Goal: Task Accomplishment & Management: Manage account settings

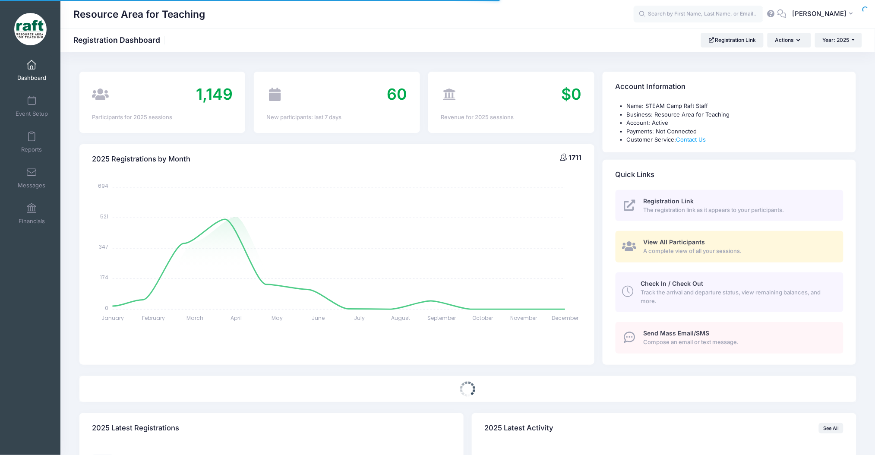
select select
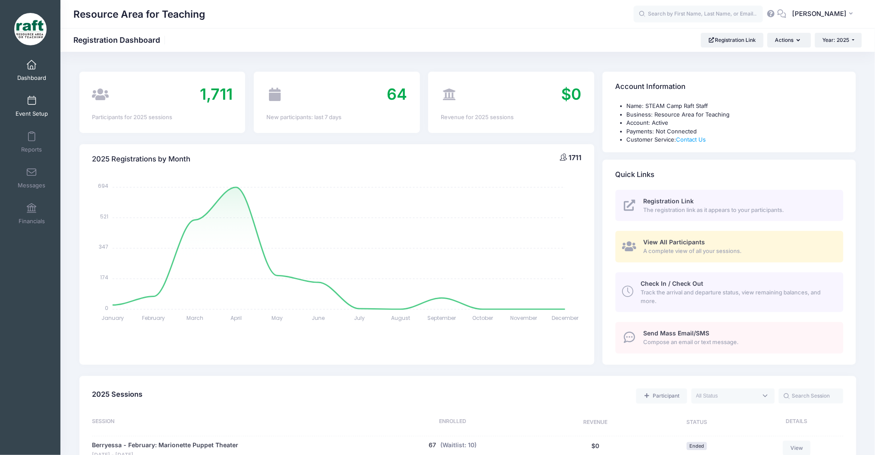
click at [32, 96] on span at bounding box center [32, 100] width 0 height 9
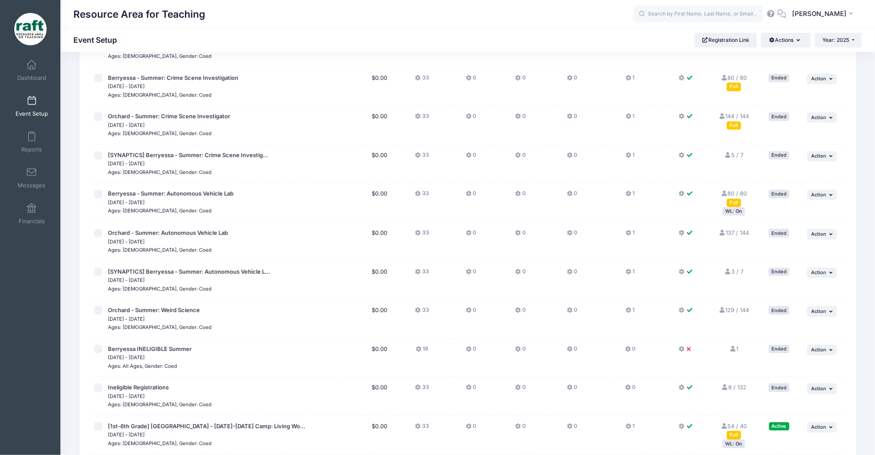
scroll to position [973, 0]
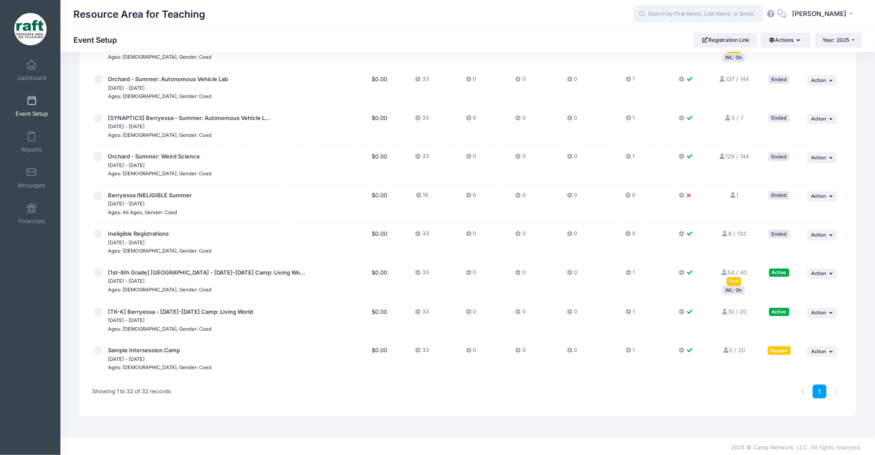
click at [709, 10] on input "text" at bounding box center [699, 14] width 130 height 17
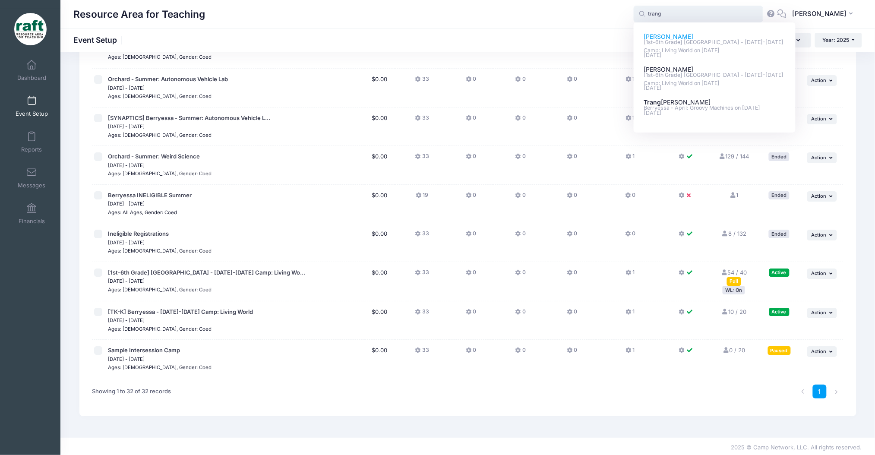
click at [691, 57] on p "Sep-24, 2025" at bounding box center [715, 55] width 142 height 8
type input "Lily Khong ([1st-6th Grade] Berryessa - Oct 6-10 Camp: Living World, Oct-06, 20…"
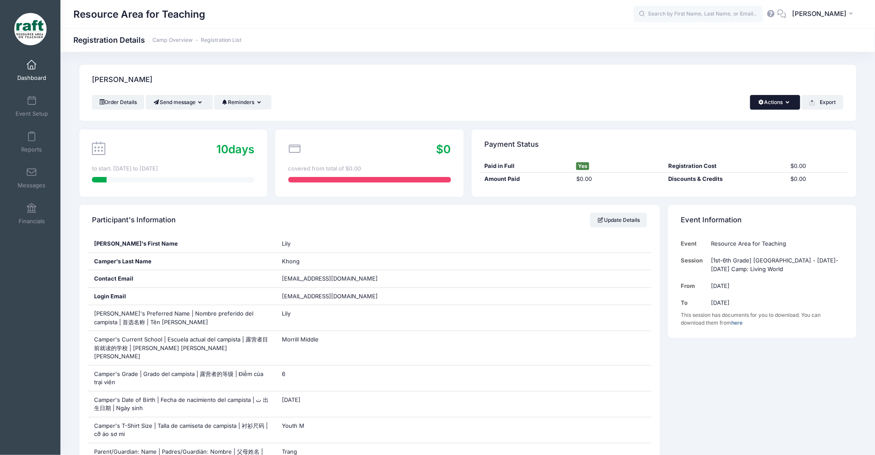
click at [779, 101] on button "Actions" at bounding box center [775, 102] width 50 height 15
click at [756, 182] on link "Delete" at bounding box center [746, 182] width 100 height 16
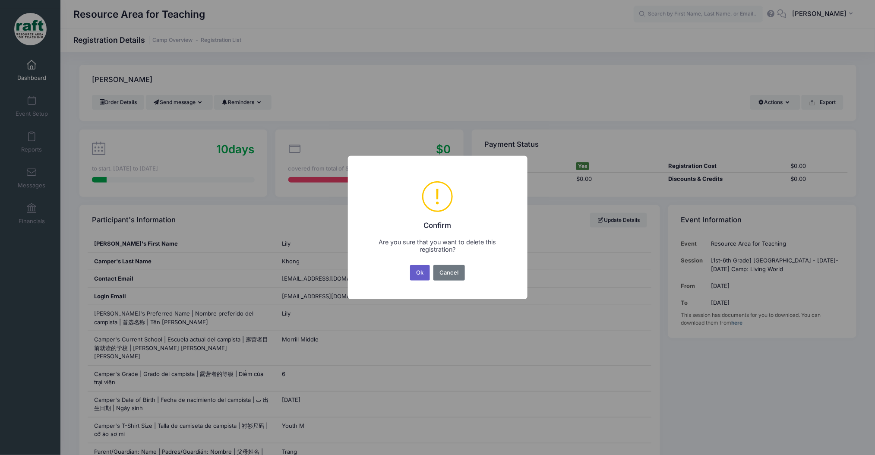
click at [425, 265] on button "Ok" at bounding box center [420, 273] width 20 height 16
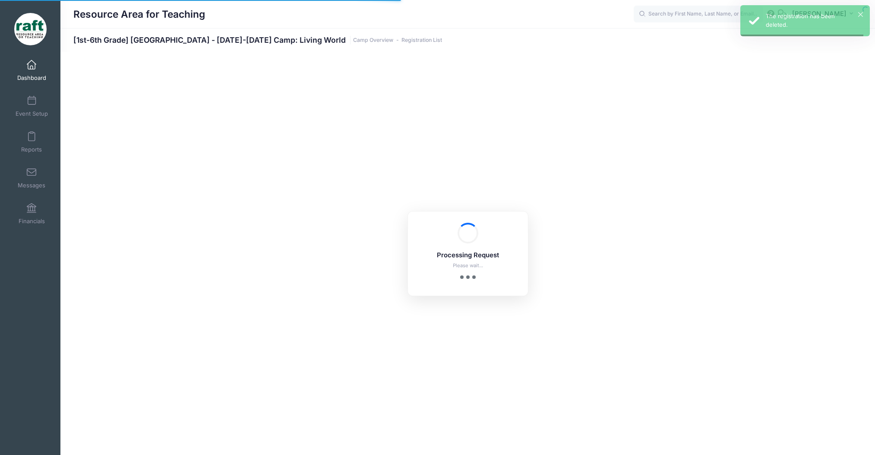
select select "10"
click at [678, 22] on input "text" at bounding box center [699, 14] width 130 height 17
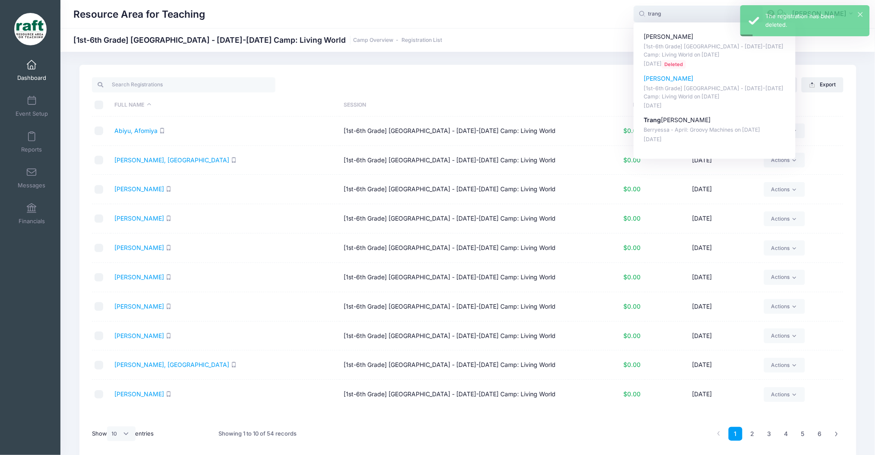
click at [685, 92] on p "[1st-6th Grade] Berryessa - Oct 6-10 Camp: Living World on Oct-06, 2025" at bounding box center [715, 93] width 142 height 16
type input "Nathan Khong ([1st-6th Grade] Berryessa - Oct 6-10 Camp: Living World, Oct-06, …"
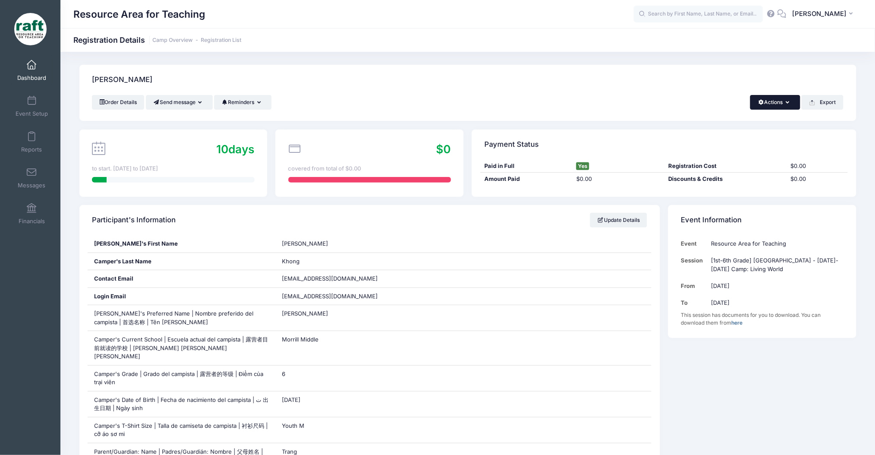
click at [781, 102] on button "Actions" at bounding box center [775, 102] width 50 height 15
click at [729, 187] on link "Delete" at bounding box center [746, 182] width 100 height 16
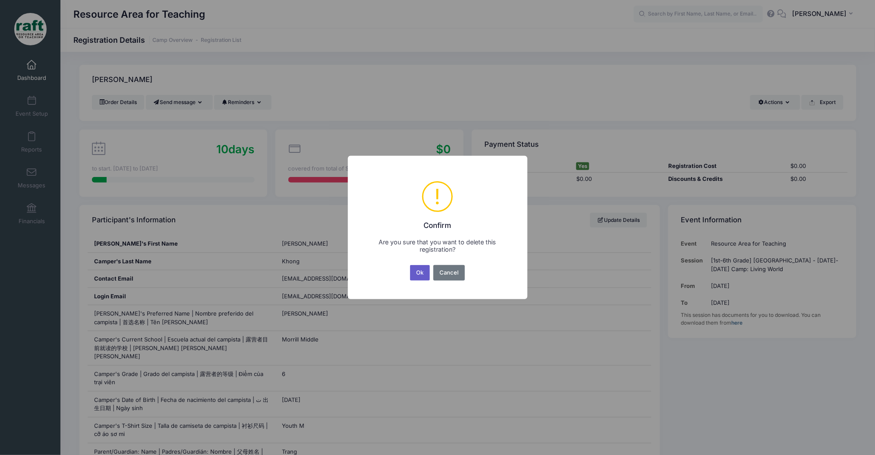
click at [417, 276] on button "Ok" at bounding box center [420, 273] width 20 height 16
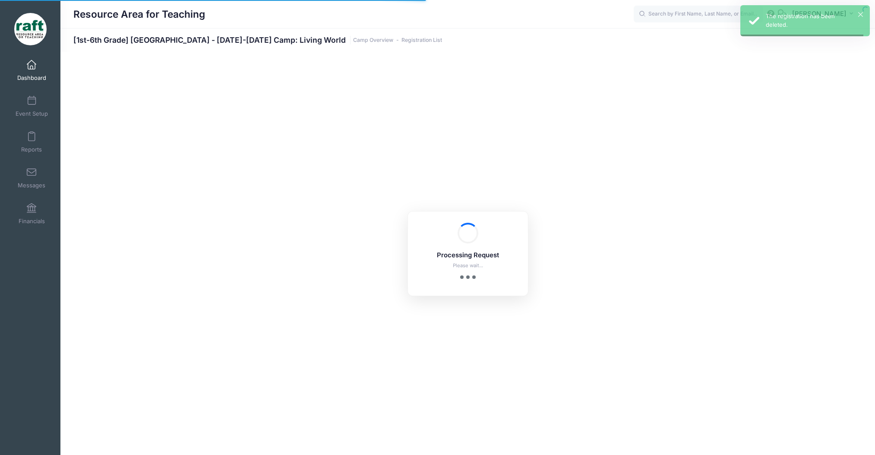
select select "10"
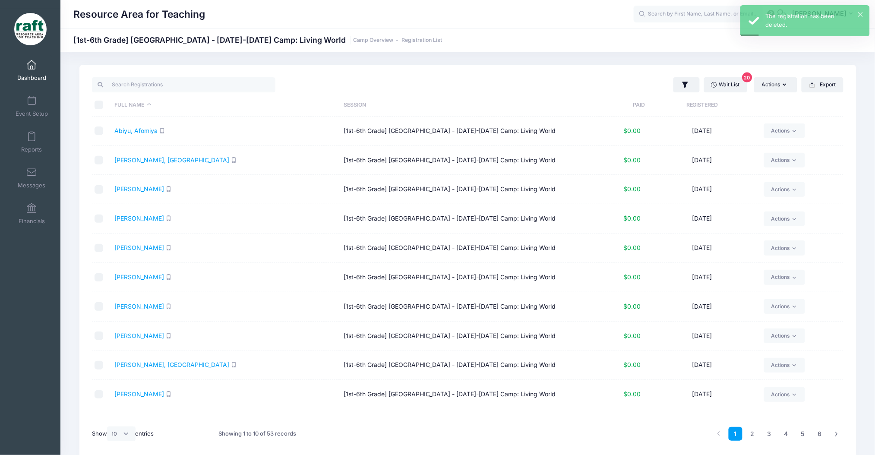
click at [31, 57] on link "Dashboard" at bounding box center [31, 70] width 41 height 30
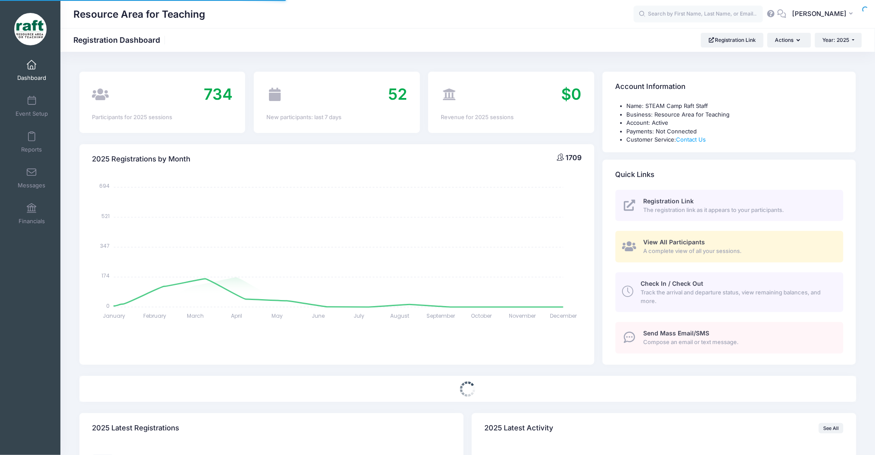
select select
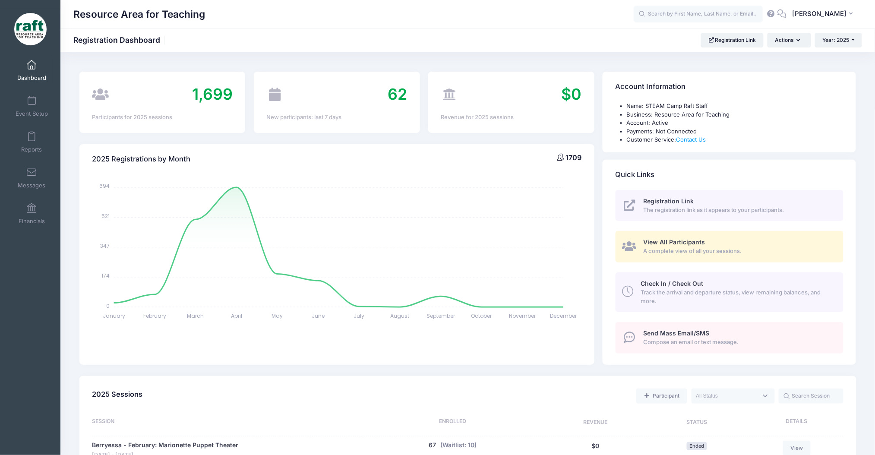
click at [643, 236] on link "View All Participants A complete view of all your sessions." at bounding box center [730, 247] width 228 height 32
click at [654, 241] on span "View All Participants" at bounding box center [675, 241] width 62 height 7
click at [40, 97] on link "Event Setup" at bounding box center [31, 106] width 41 height 30
click at [695, 240] on span "View All Participants" at bounding box center [675, 241] width 62 height 7
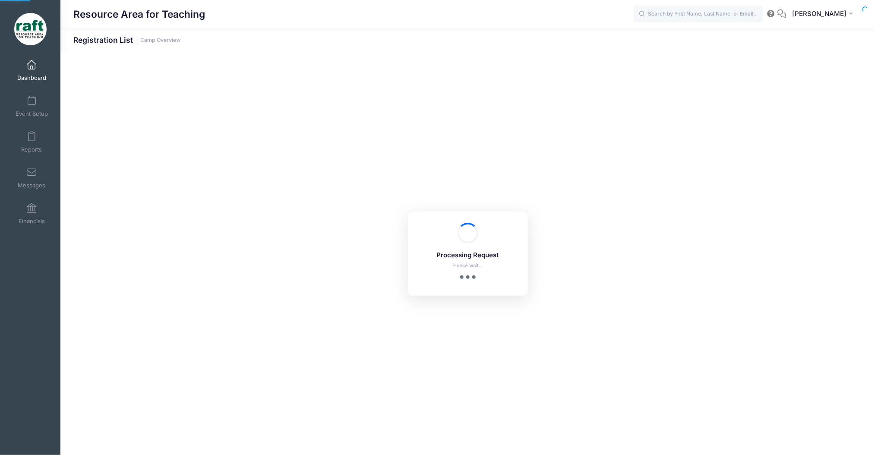
select select "10"
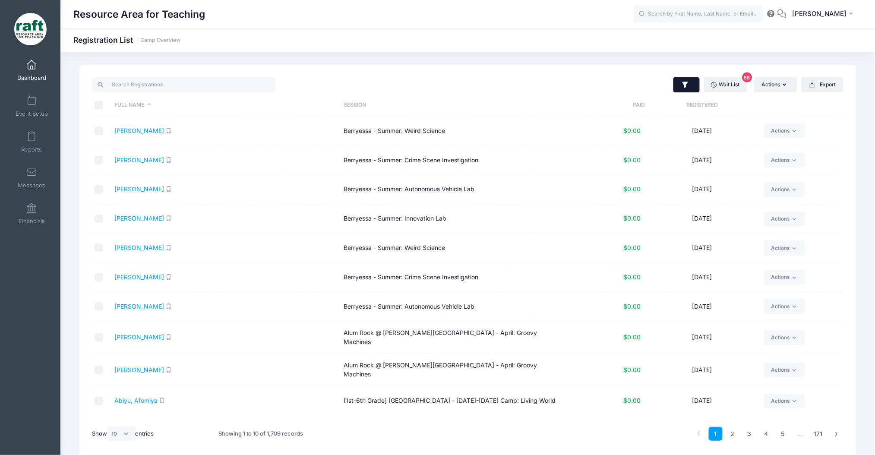
click at [684, 87] on icon "button" at bounding box center [685, 85] width 9 height 9
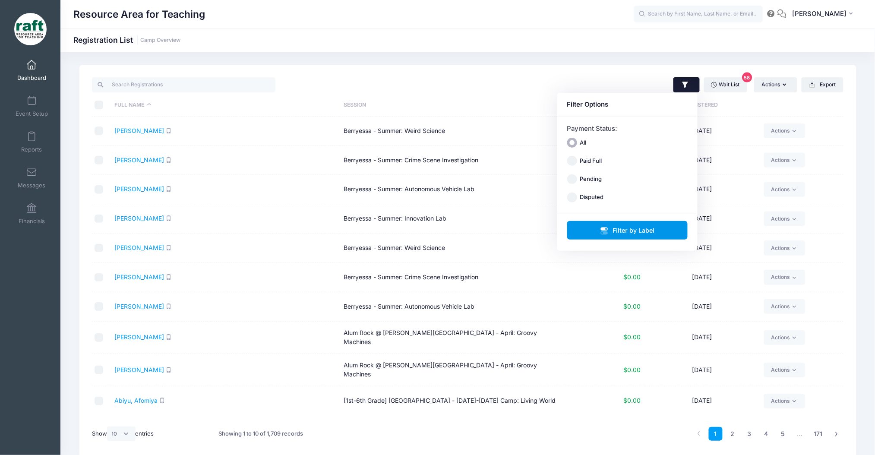
click at [600, 223] on button "Filter by Label" at bounding box center [627, 230] width 121 height 19
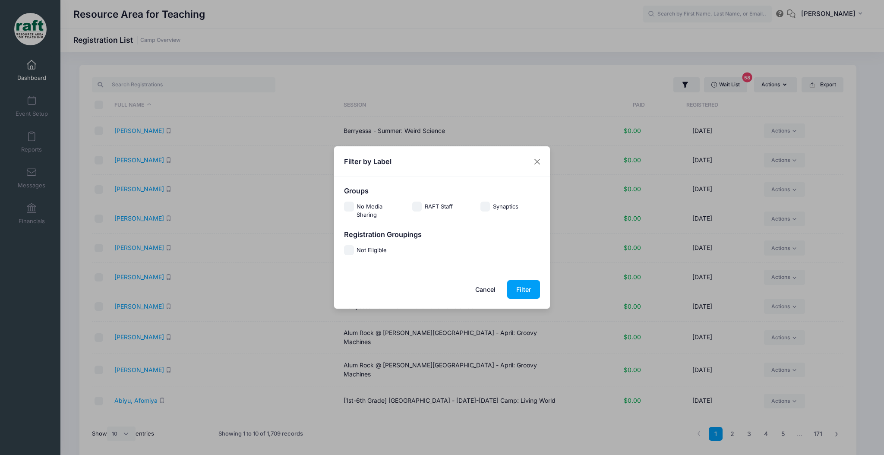
click at [377, 251] on label "Not Eligible" at bounding box center [372, 250] width 30 height 9
click at [354, 251] on input "Not Eligible" at bounding box center [349, 250] width 10 height 10
checkbox input "true"
click at [519, 290] on button "Filter" at bounding box center [523, 289] width 33 height 19
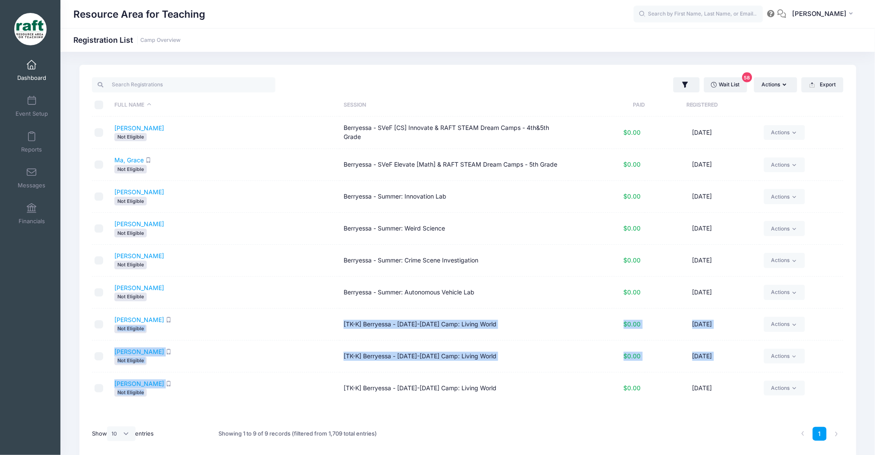
drag, startPoint x: 309, startPoint y: 318, endPoint x: 208, endPoint y: 394, distance: 126.4
click at [208, 394] on tbody "Chiu, Kylin Not Eligible Berryessa - SVeF [CS] Innovate & RAFT STEAM Dream Camp…" at bounding box center [468, 261] width 752 height 288
click at [208, 394] on div "Not Eligible" at bounding box center [224, 393] width 221 height 8
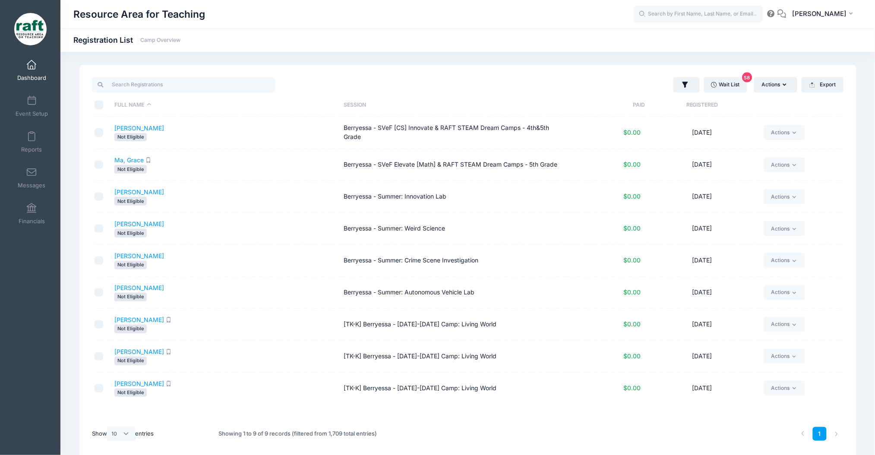
click at [132, 393] on span "Not Eligible" at bounding box center [130, 393] width 32 height 8
click at [149, 322] on link "Nguyen, Catherine" at bounding box center [139, 319] width 50 height 7
click at [705, 83] on link "Wait List 58" at bounding box center [725, 84] width 43 height 15
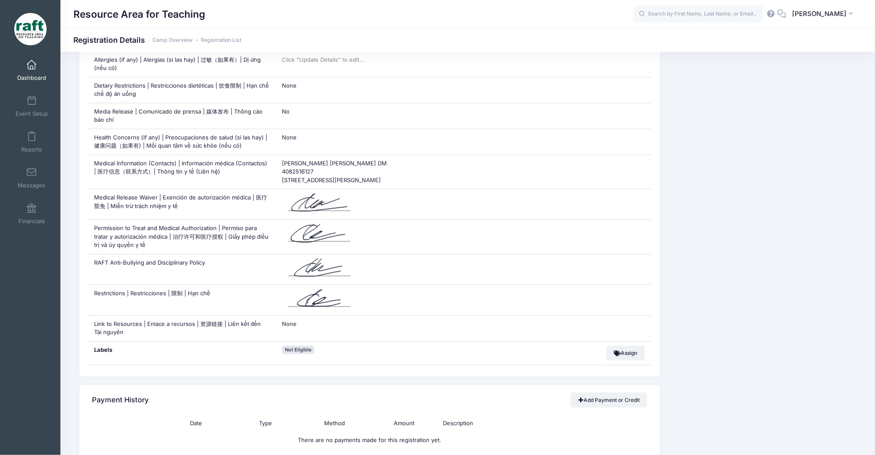
scroll to position [633, 0]
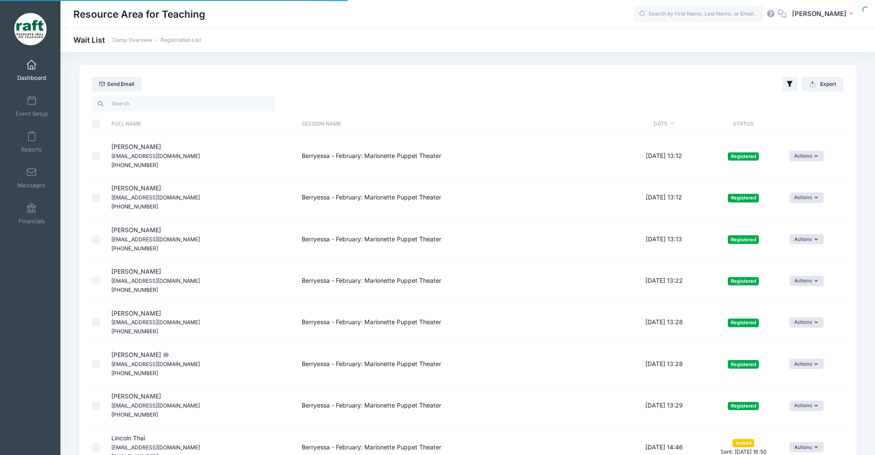
select select "50"
click at [43, 104] on link "Event Setup" at bounding box center [31, 106] width 41 height 30
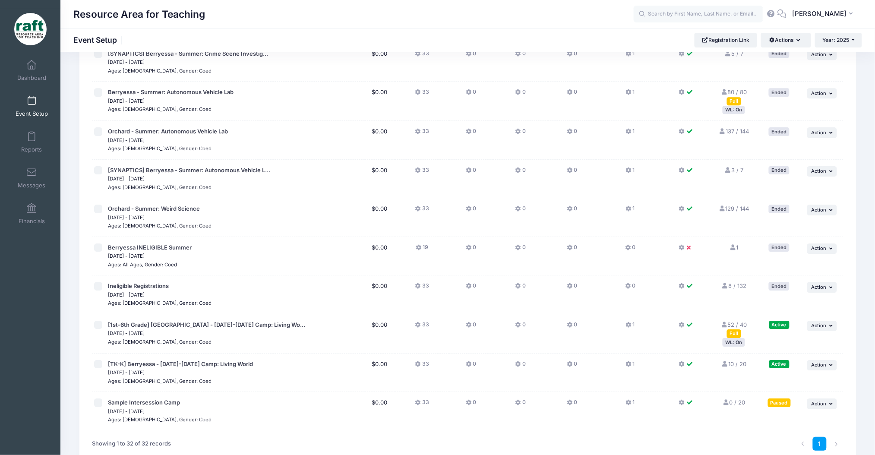
scroll to position [973, 0]
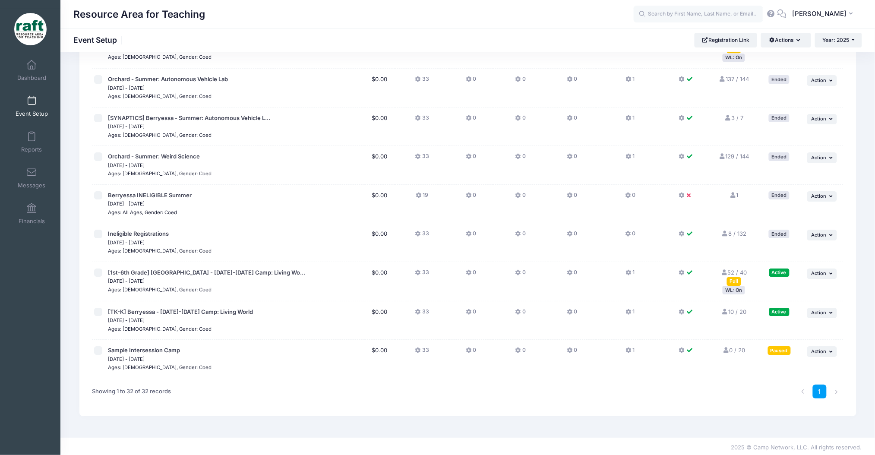
click at [734, 289] on div "WL: On" at bounding box center [734, 290] width 22 height 8
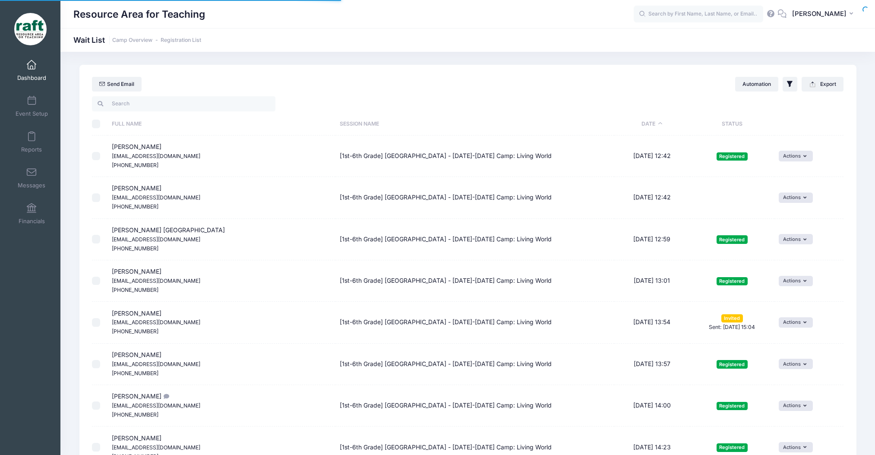
select select "50"
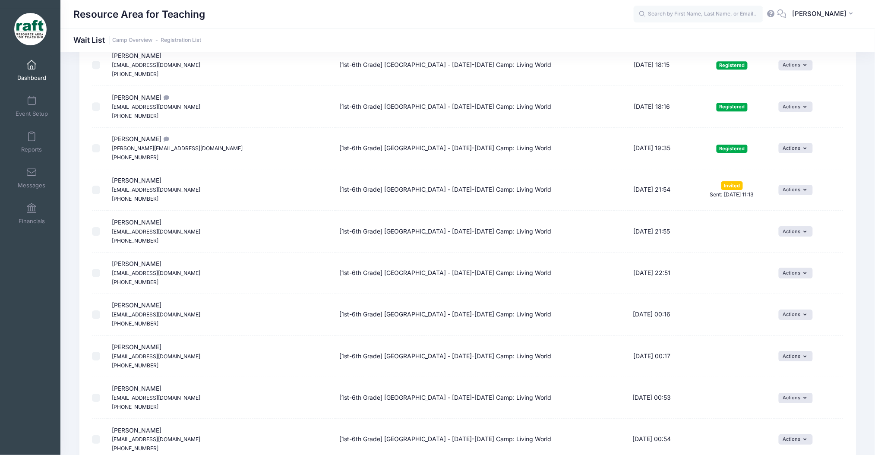
scroll to position [888, 0]
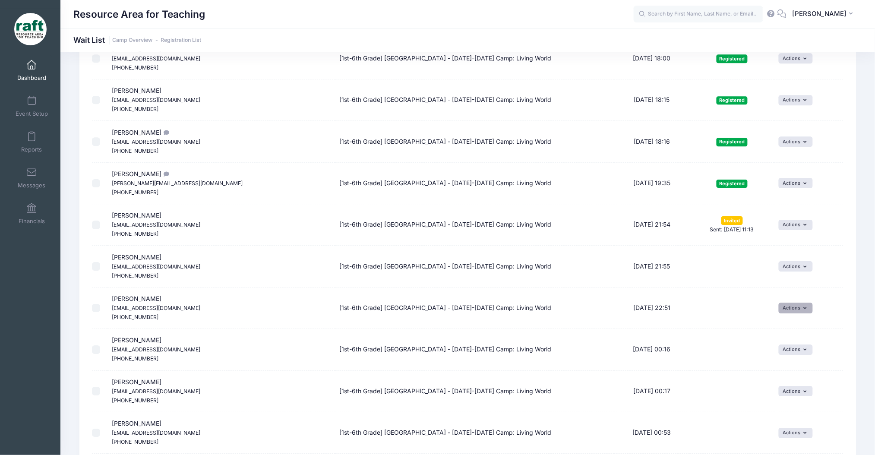
click at [791, 313] on button "Actions" at bounding box center [796, 308] width 34 height 10
click at [755, 306] on td "Pending" at bounding box center [732, 308] width 85 height 41
click at [787, 350] on button "Actions" at bounding box center [796, 350] width 34 height 10
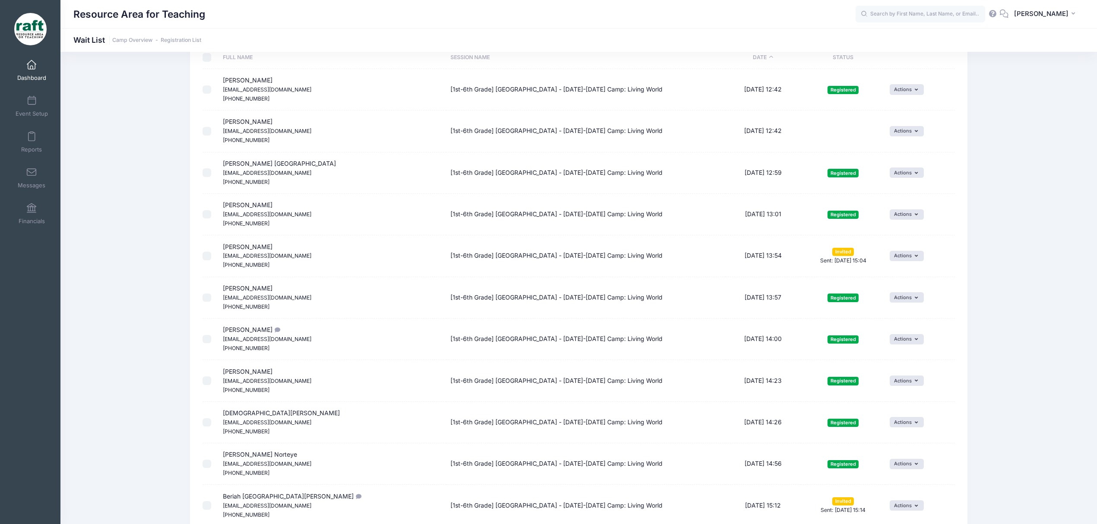
scroll to position [67, 0]
click at [282, 262] on td "[PERSON_NAME] [EMAIL_ADDRESS][DOMAIN_NAME] [PHONE_NUMBER]" at bounding box center [332, 254] width 228 height 41
click at [273, 253] on small "[EMAIL_ADDRESS][DOMAIN_NAME]" at bounding box center [267, 255] width 89 height 6
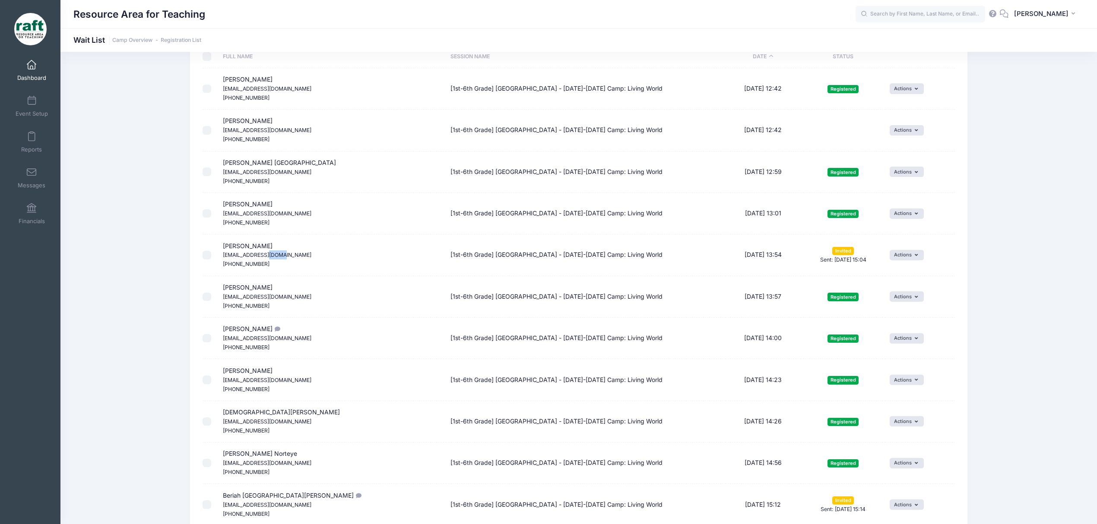
click at [273, 253] on small "[EMAIL_ADDRESS][DOMAIN_NAME]" at bounding box center [267, 255] width 89 height 6
copy span "[EMAIL_ADDRESS][DOMAIN_NAME]"
click at [875, 263] on td "Actions Invite Resend Invitation Edit Expiration Uninvite" at bounding box center [919, 254] width 69 height 41
click at [875, 259] on button "Actions" at bounding box center [906, 255] width 34 height 10
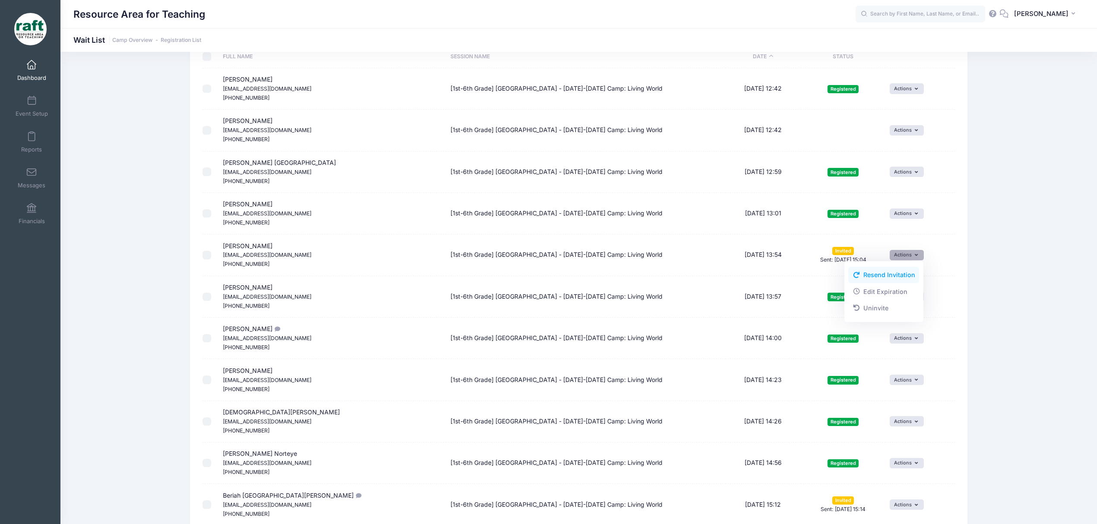
click at [871, 281] on link "Resend Invitation" at bounding box center [883, 275] width 71 height 16
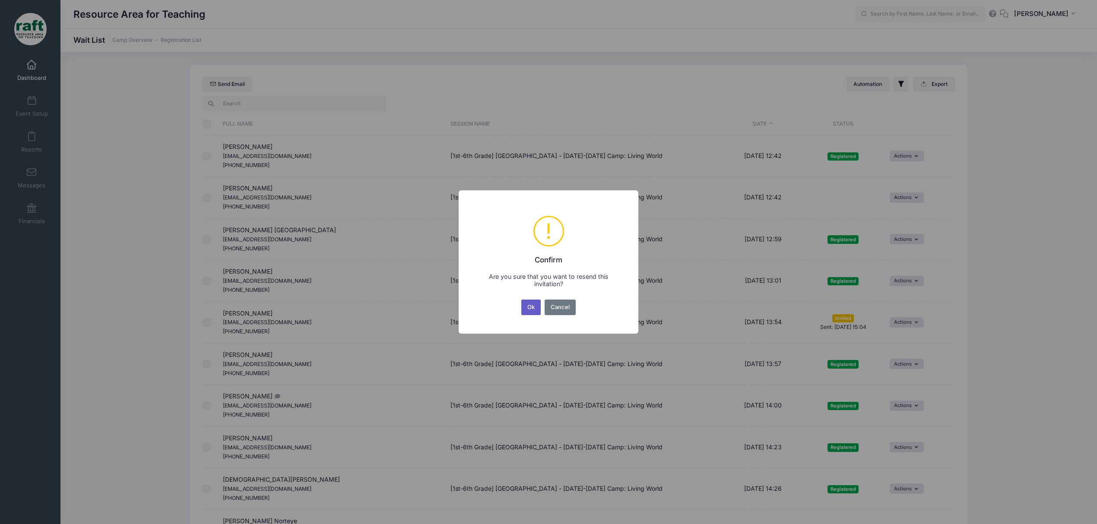
click at [534, 313] on button "Ok" at bounding box center [531, 308] width 20 height 16
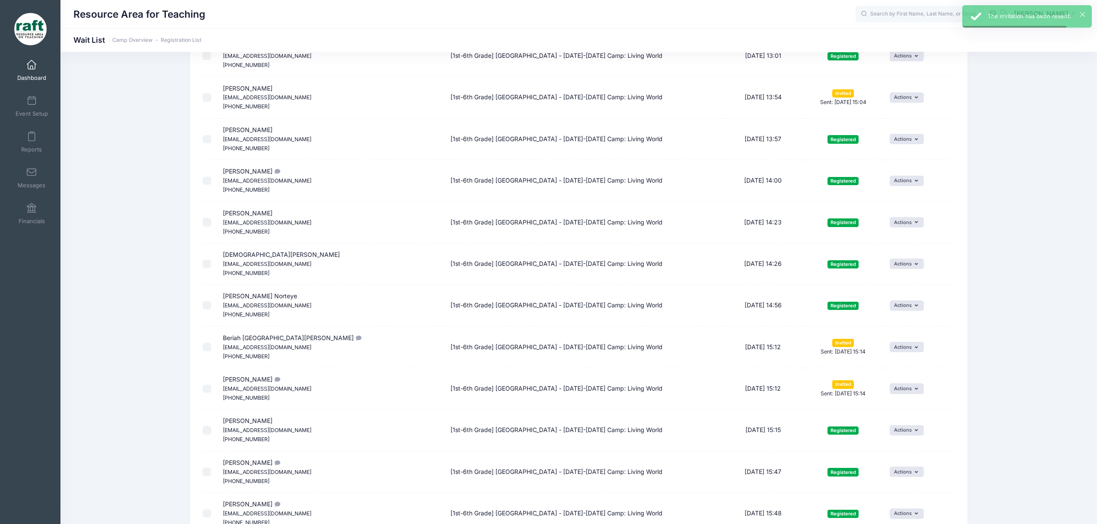
scroll to position [230, 0]
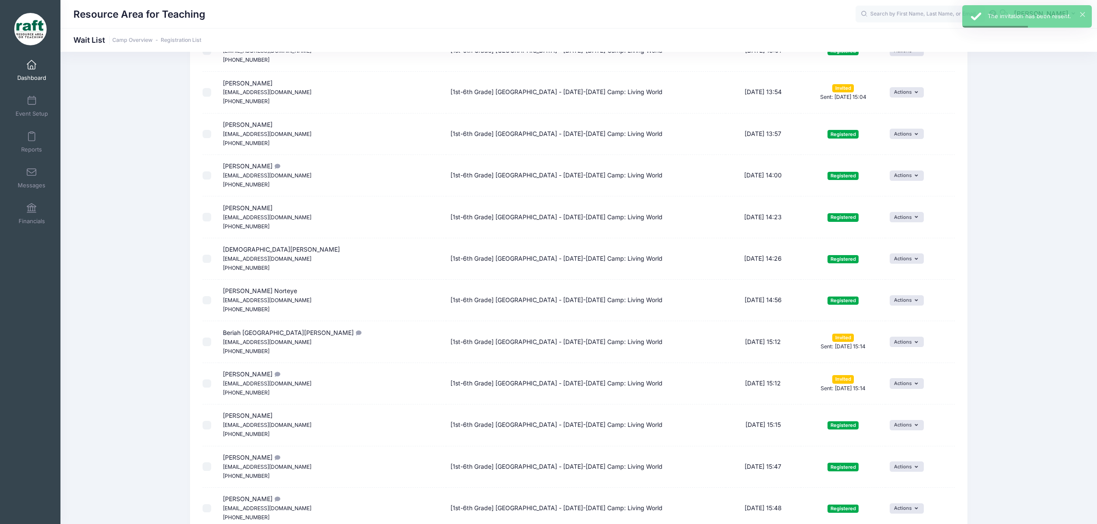
click at [275, 345] on small "Mcgranados24@gmail.com" at bounding box center [267, 342] width 89 height 6
copy span "Mcgranados24@gmail.com"
click at [875, 338] on button "Actions" at bounding box center [906, 342] width 34 height 10
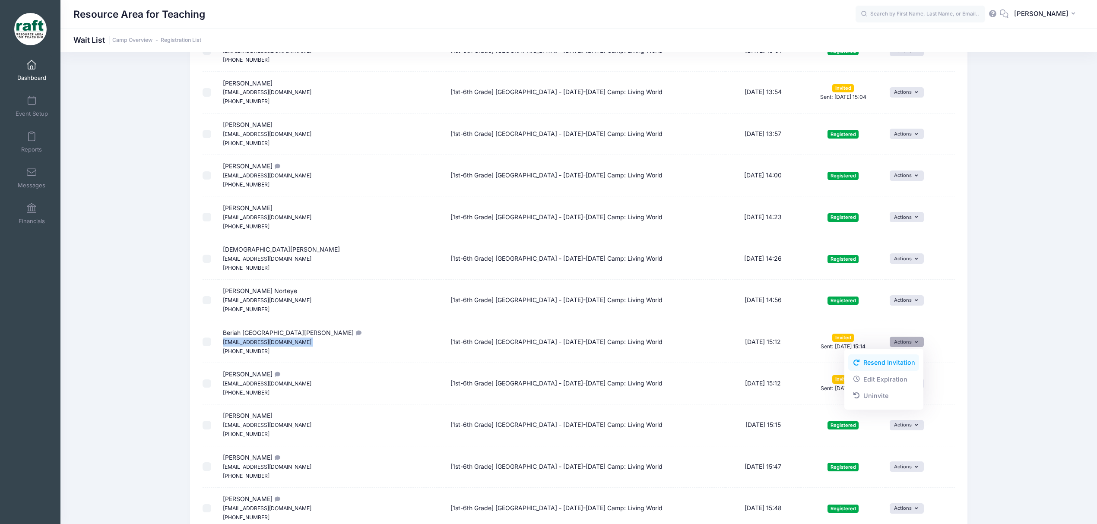
click at [875, 361] on link "Resend Invitation" at bounding box center [883, 362] width 71 height 16
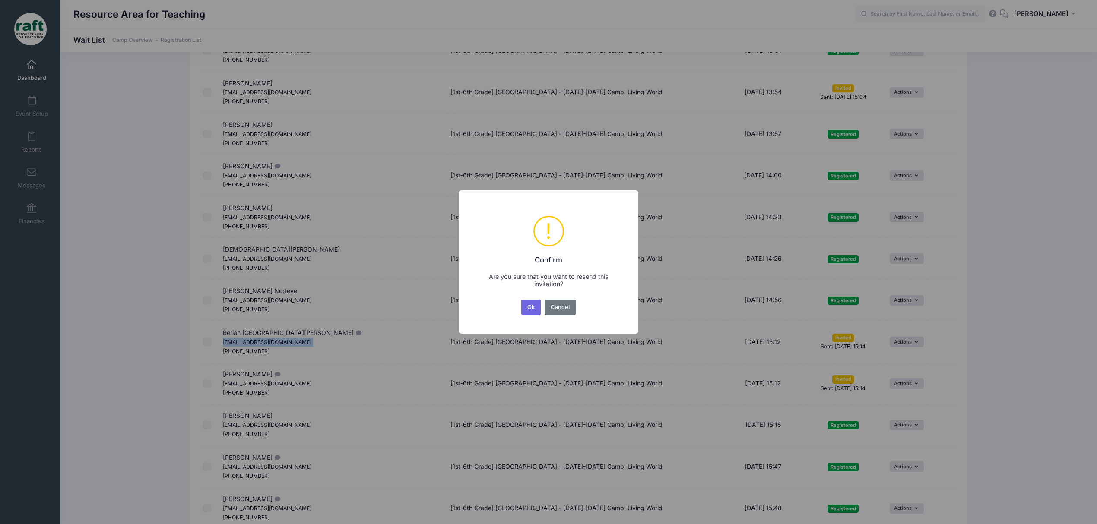
scroll to position [0, 0]
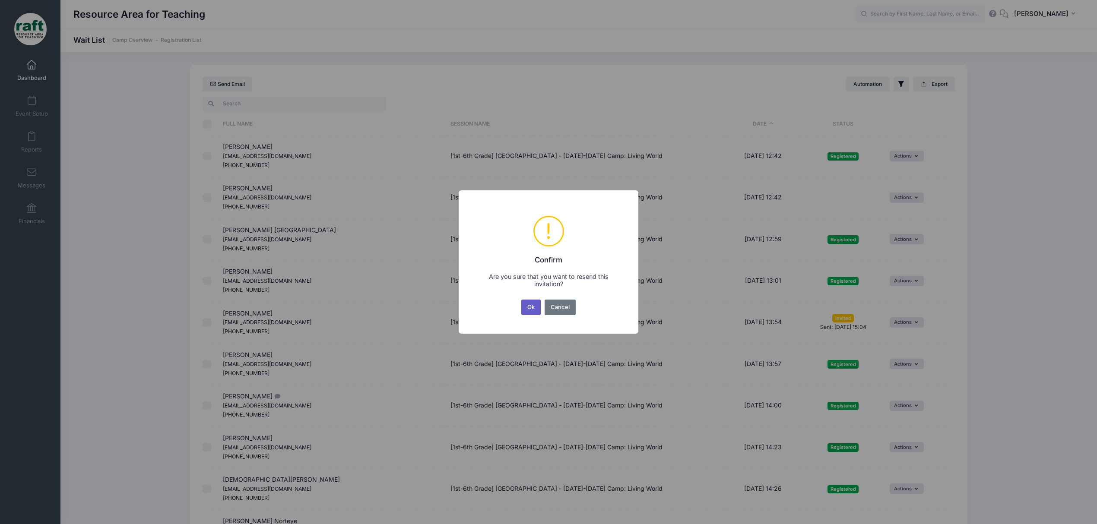
click at [534, 300] on button "Ok" at bounding box center [531, 308] width 20 height 16
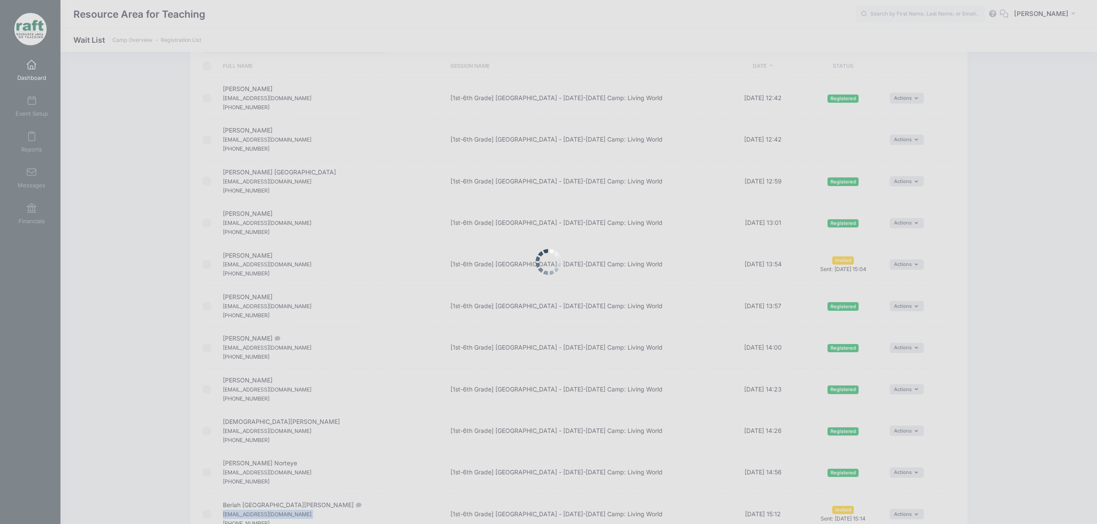
scroll to position [173, 0]
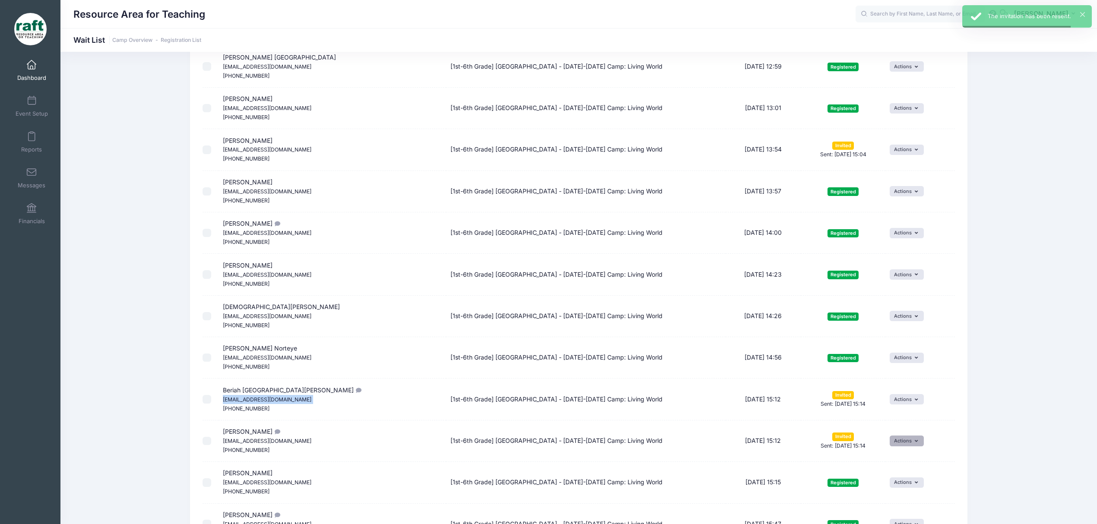
click at [875, 443] on button "Actions" at bounding box center [906, 441] width 34 height 10
click at [875, 455] on link "Resend Invitation" at bounding box center [883, 462] width 71 height 16
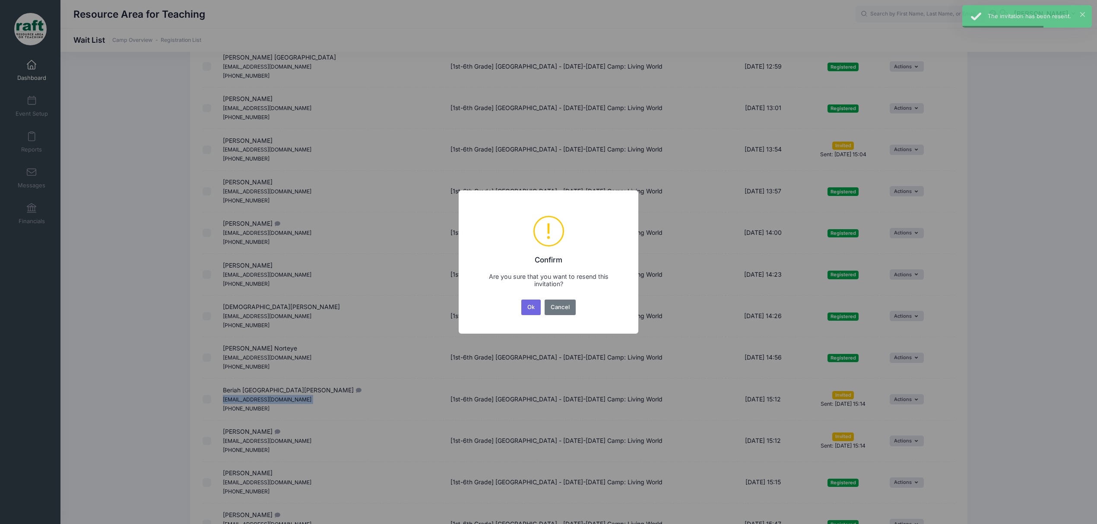
scroll to position [0, 0]
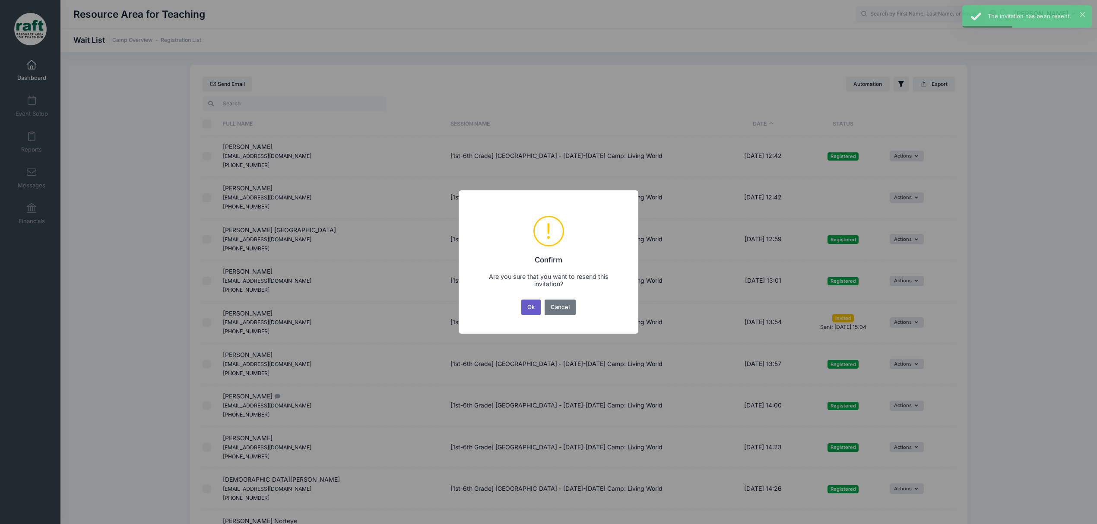
click at [529, 313] on button "Ok" at bounding box center [531, 308] width 20 height 16
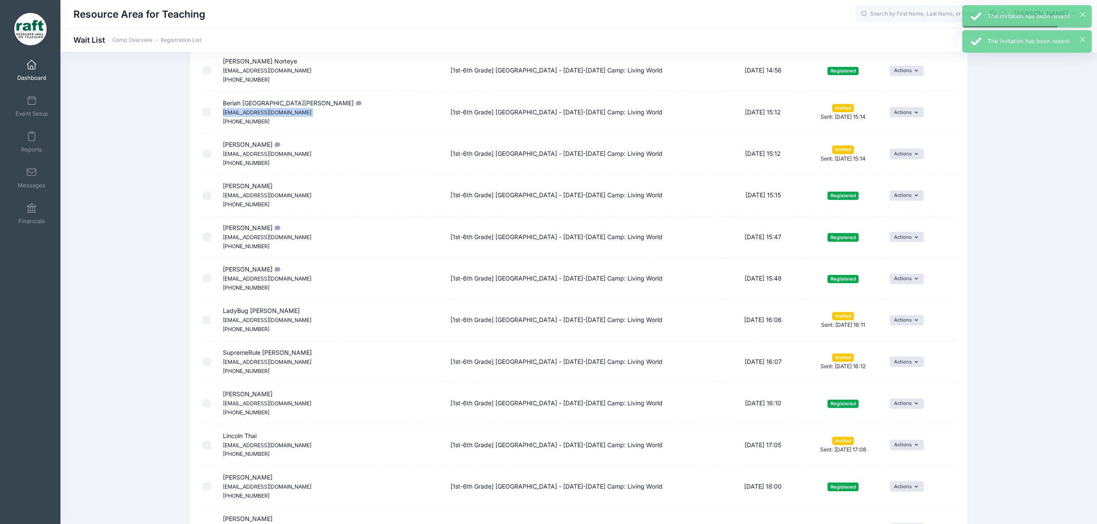
scroll to position [460, 0]
click at [249, 319] on small "vannythaharris@gmail.com" at bounding box center [267, 319] width 89 height 6
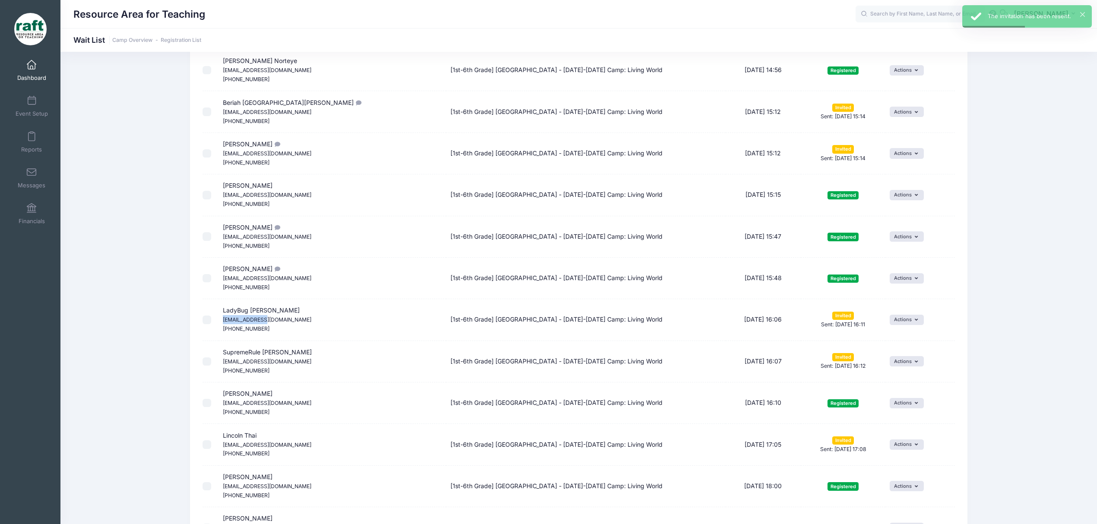
click at [249, 319] on small "vannythaharris@gmail.com" at bounding box center [267, 319] width 89 height 6
copy span "vannythaharris@gmail.com"
click at [875, 332] on td "Actions Invite Resend Invitation Edit Expiration Uninvite" at bounding box center [919, 319] width 69 height 41
click at [875, 328] on td "Actions Invite Resend Invitation Edit Expiration Uninvite" at bounding box center [919, 319] width 69 height 41
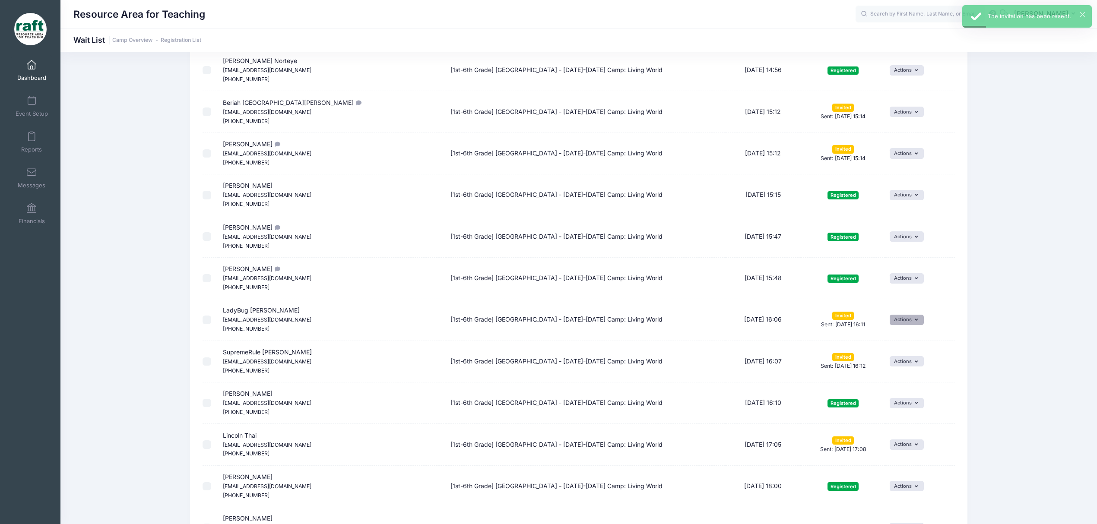
click at [875, 325] on button "Actions" at bounding box center [906, 320] width 34 height 10
click at [875, 347] on link "Resend Invitation" at bounding box center [883, 341] width 71 height 16
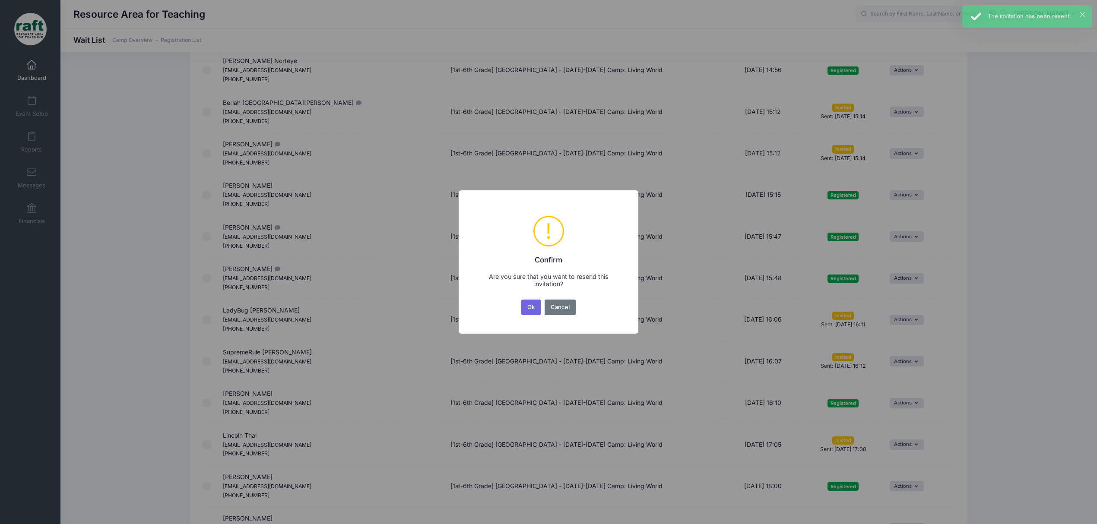
scroll to position [0, 0]
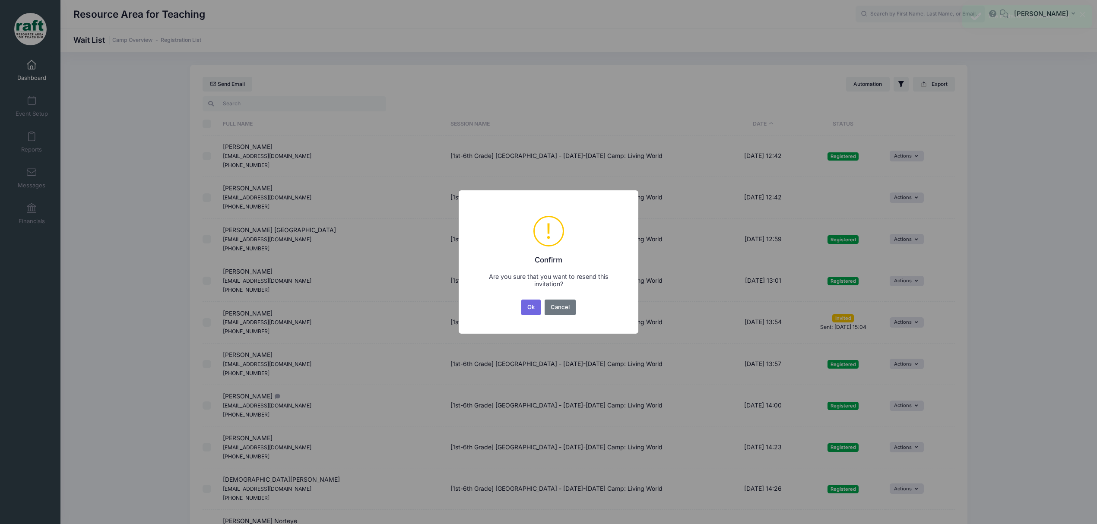
click at [536, 319] on div "× ! Confirm Are you sure that you want to resend this invitation? Ok No Cancel" at bounding box center [549, 261] width 180 height 143
click at [532, 315] on div "Ok No Cancel" at bounding box center [548, 307] width 58 height 19
click at [534, 310] on button "Ok" at bounding box center [531, 308] width 20 height 16
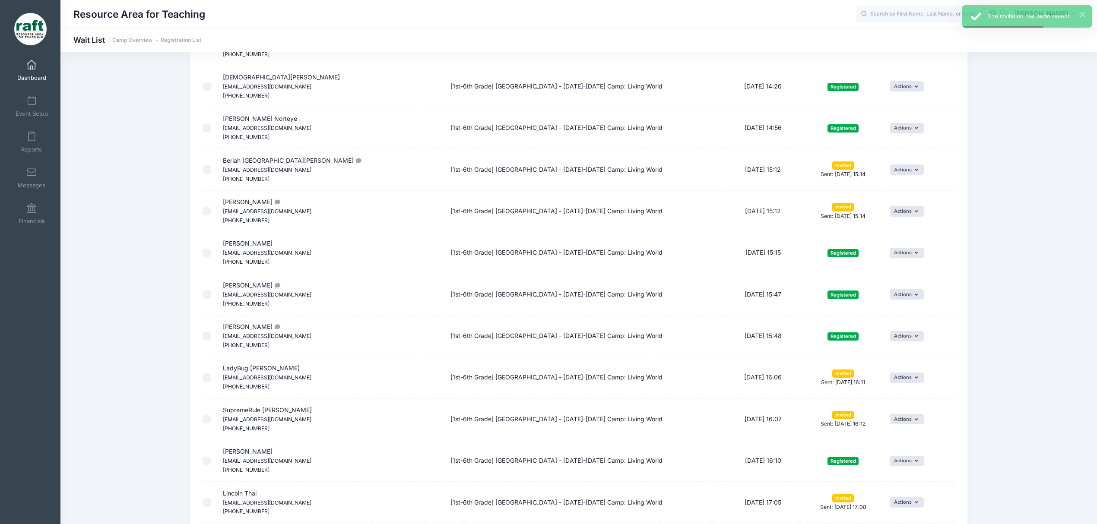
scroll to position [403, 0]
click at [875, 414] on td "Actions Invite Resend Invitation Edit Expiration Uninvite" at bounding box center [919, 418] width 69 height 41
click at [875, 423] on button "Actions" at bounding box center [906, 419] width 34 height 10
click at [870, 443] on link "Resend Invitation" at bounding box center [883, 440] width 71 height 16
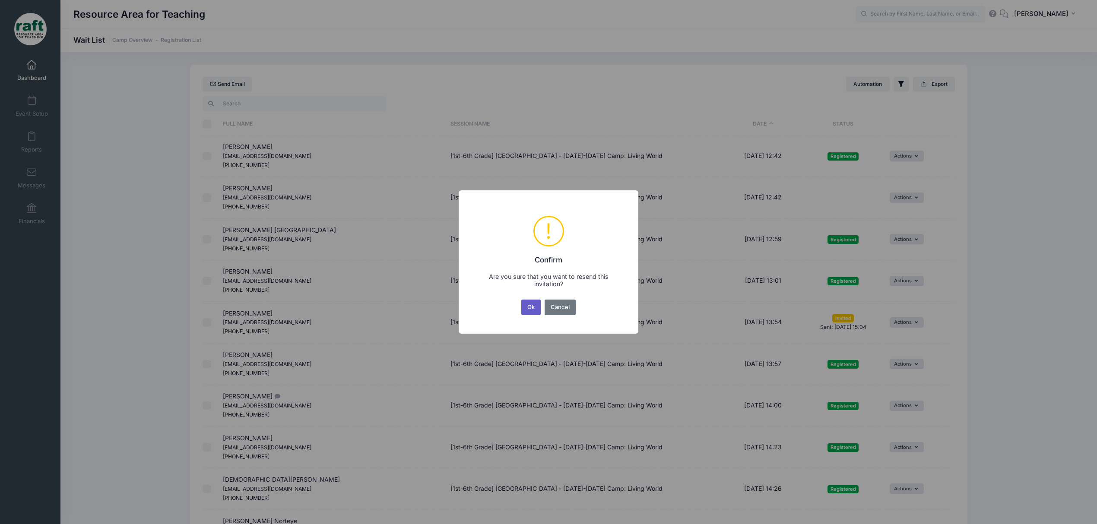
click at [532, 306] on button "Ok" at bounding box center [531, 308] width 20 height 16
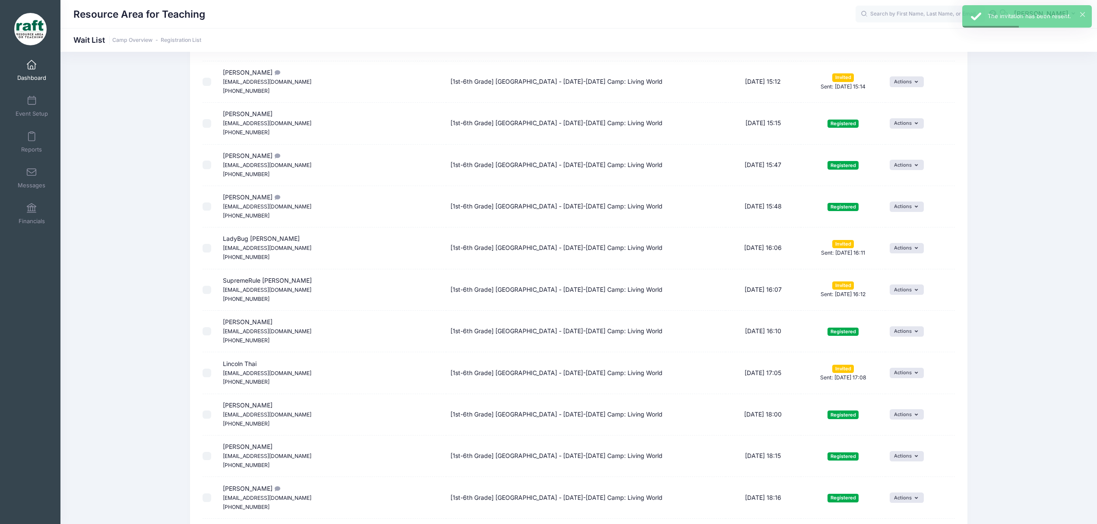
scroll to position [576, 0]
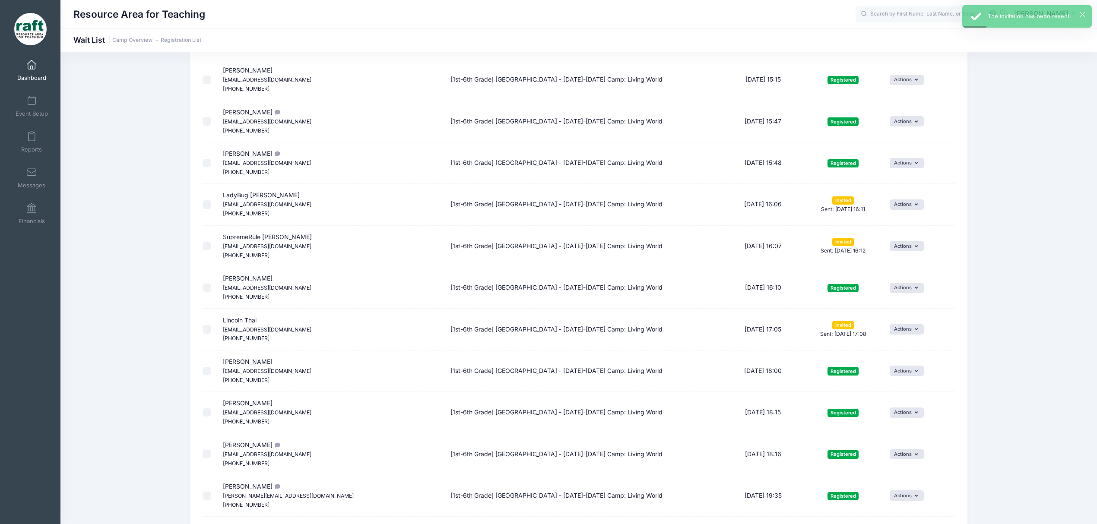
click at [273, 327] on td "Lincoln Thai Jannlee80@yahoo.com (408) 334-1282" at bounding box center [332, 329] width 228 height 41
click at [273, 326] on td "Lincoln Thai Jannlee80@yahoo.com (408) 334-1282" at bounding box center [332, 329] width 228 height 41
click at [278, 330] on small "Jannlee80@yahoo.com" at bounding box center [267, 329] width 89 height 6
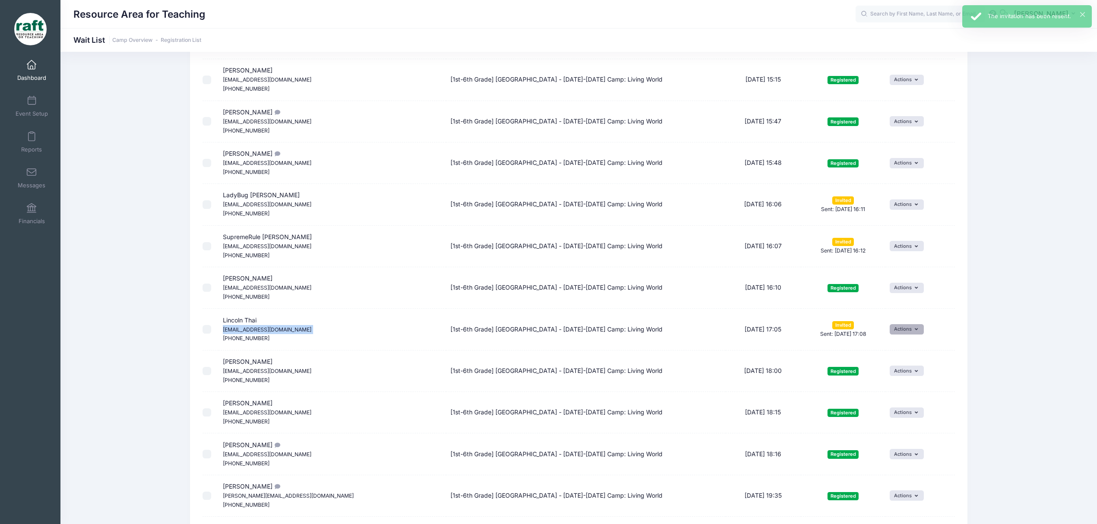
copy span "Jannlee80@yahoo.com"
click at [875, 326] on td "Actions Invite Resend Invitation Edit Expiration Uninvite" at bounding box center [919, 329] width 69 height 41
click at [875, 335] on button "Actions" at bounding box center [906, 329] width 34 height 10
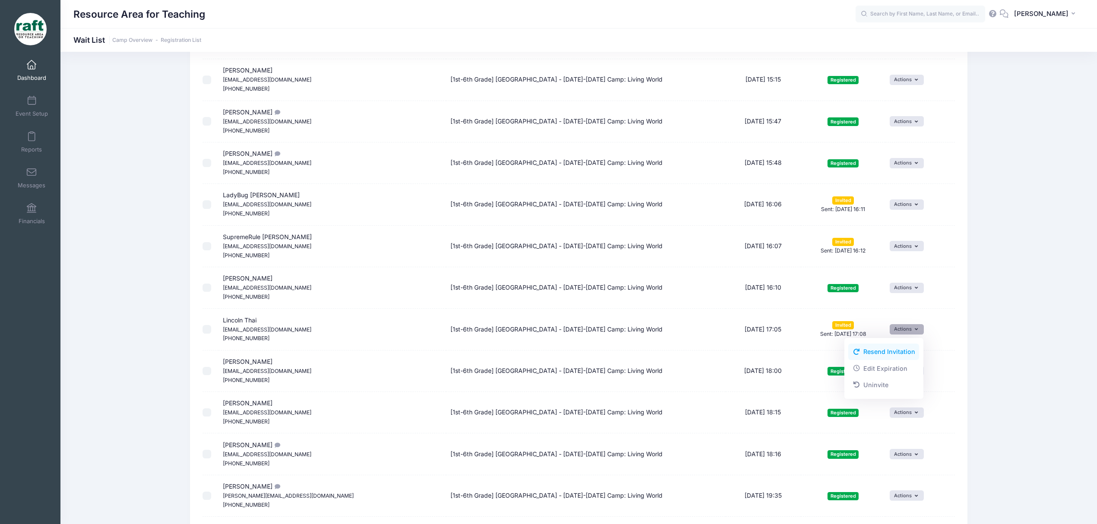
click at [875, 354] on link "Resend Invitation" at bounding box center [883, 352] width 71 height 16
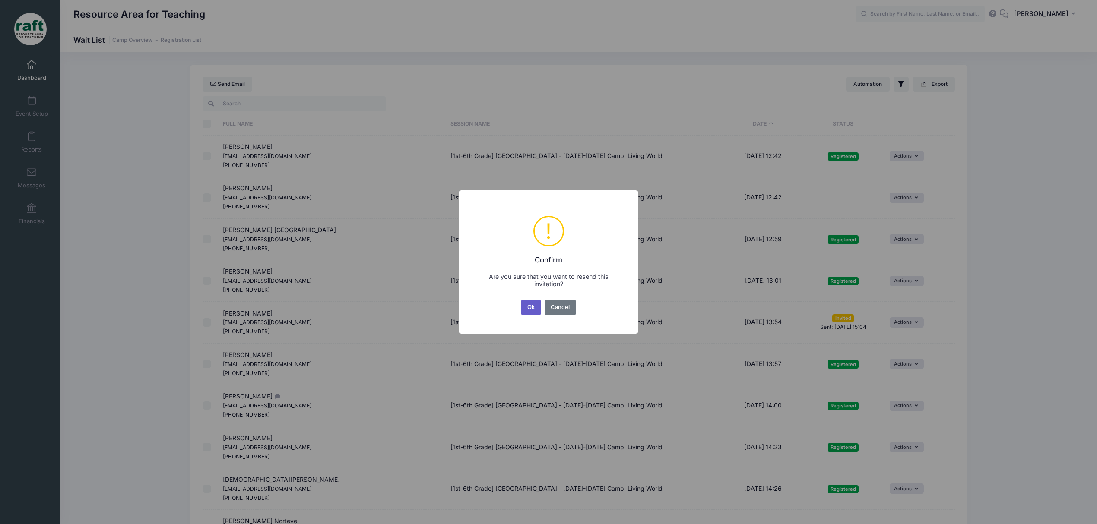
click at [536, 307] on button "Ok" at bounding box center [531, 308] width 20 height 16
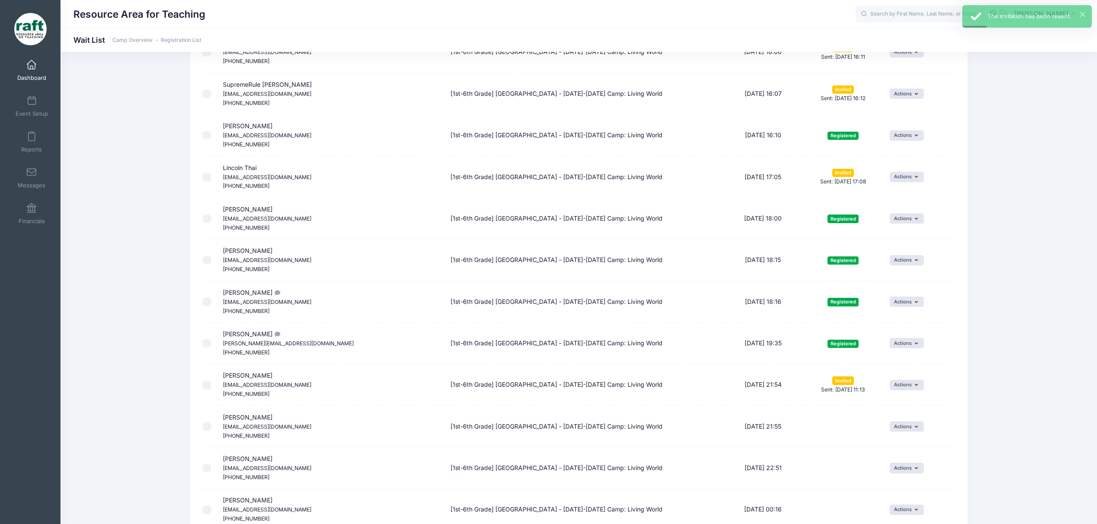
scroll to position [748, 0]
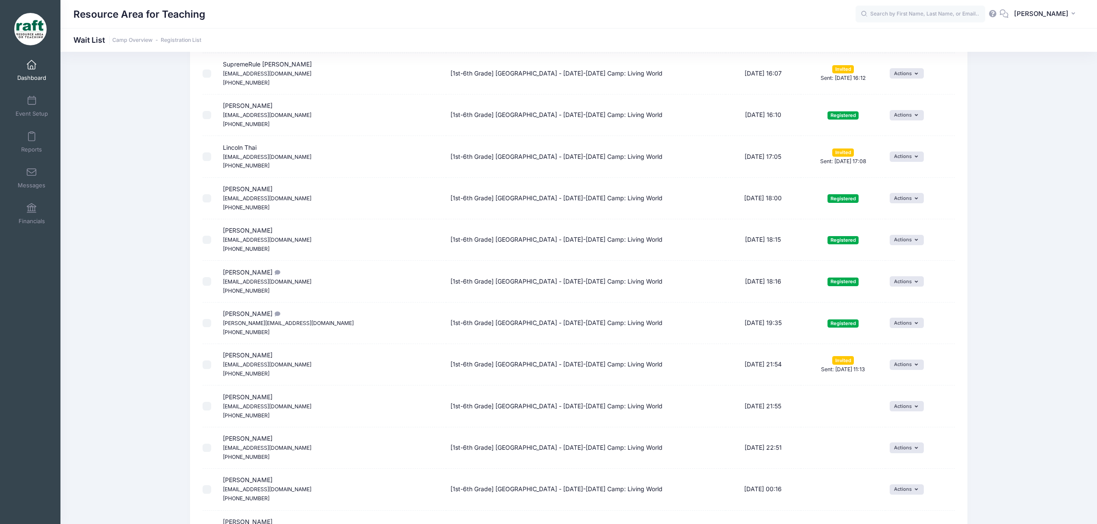
click at [278, 367] on small "tpham1304@gmail.com" at bounding box center [267, 364] width 89 height 6
click at [235, 362] on span "Jayden Rojas tpham1304@gmail.com (408) 805-1950" at bounding box center [267, 363] width 89 height 25
click at [237, 368] on small "tpham1304@gmail.com" at bounding box center [267, 364] width 89 height 6
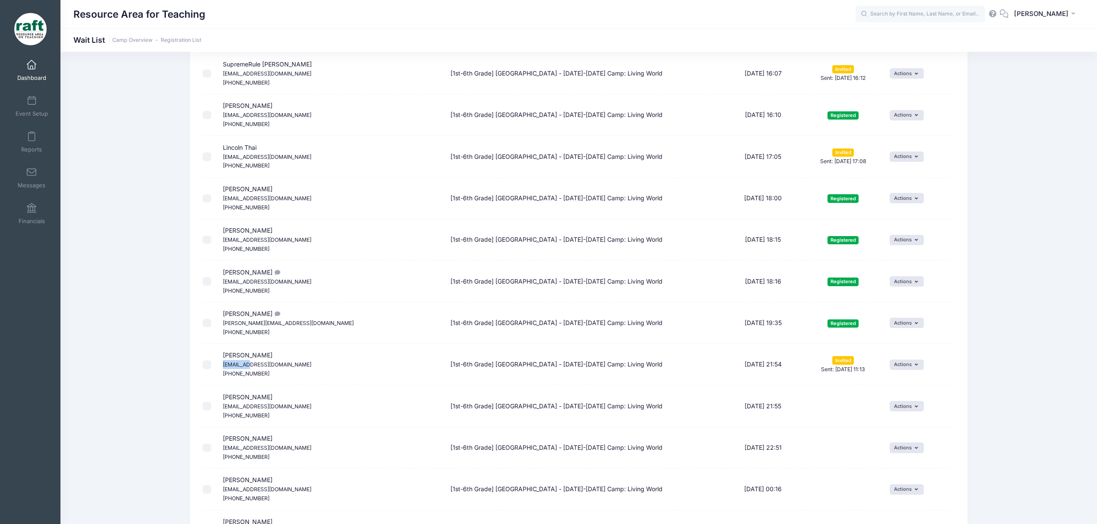
click at [237, 368] on small "tpham1304@gmail.com" at bounding box center [267, 364] width 89 height 6
copy span "tpham1304@gmail.com"
click at [875, 360] on td "Actions Invite Resend Invitation Edit Expiration Uninvite" at bounding box center [919, 364] width 69 height 41
drag, startPoint x: 903, startPoint y: 360, endPoint x: 907, endPoint y: 367, distance: 7.6
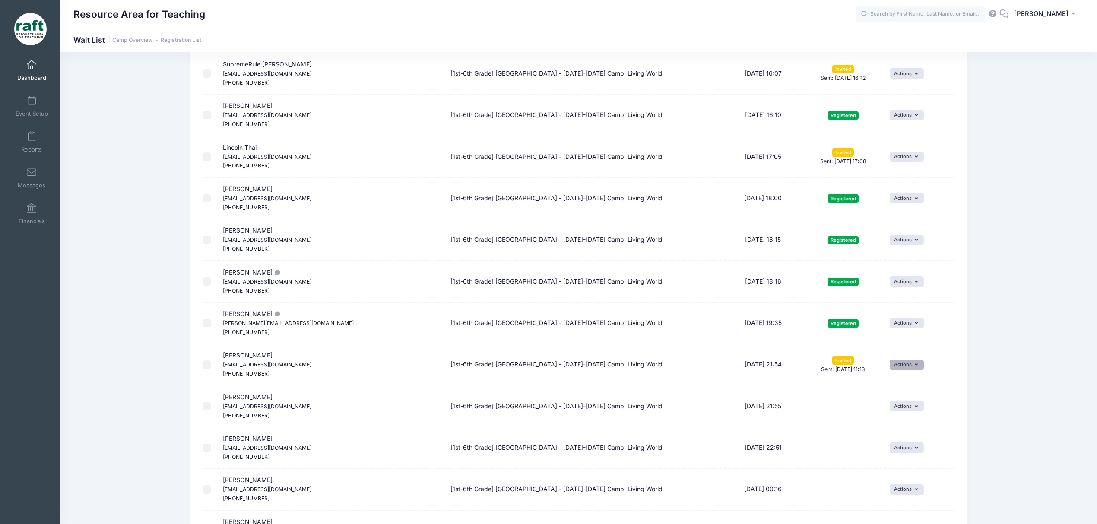
click at [875, 367] on td "Actions Invite Resend Invitation Edit Expiration Uninvite" at bounding box center [919, 364] width 69 height 41
click at [875, 367] on button "Actions" at bounding box center [906, 365] width 34 height 10
click at [875, 375] on div "Invite Resend Invitation Edit Expiration Uninvite" at bounding box center [883, 403] width 79 height 61
click at [875, 389] on link "Resend Invitation" at bounding box center [883, 387] width 71 height 16
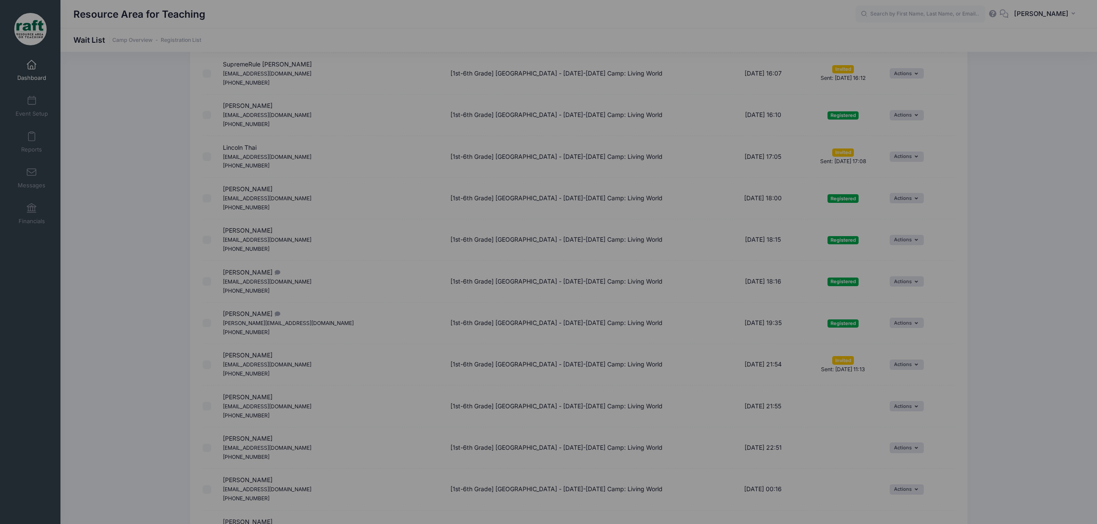
scroll to position [0, 0]
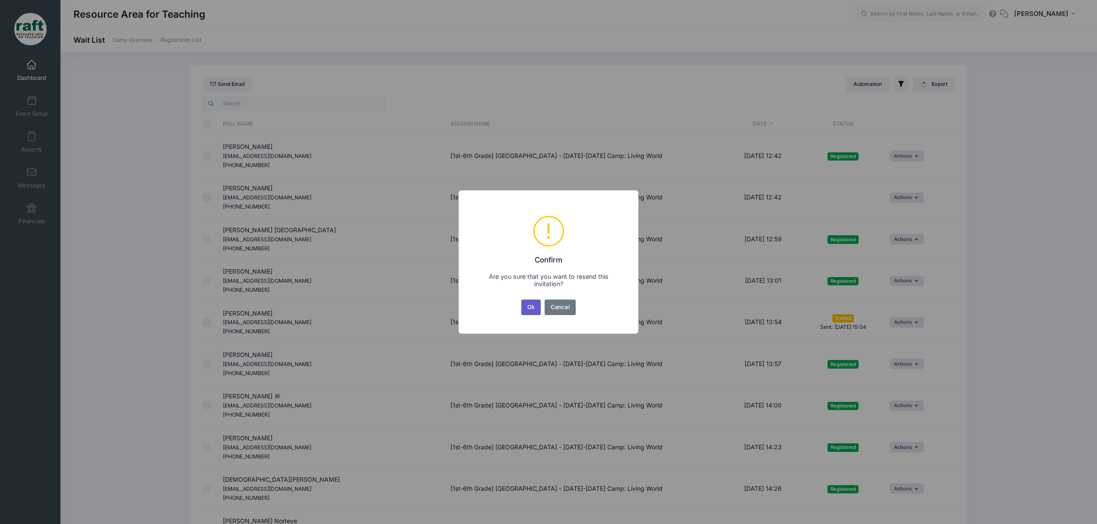
click at [527, 312] on button "Ok" at bounding box center [531, 308] width 20 height 16
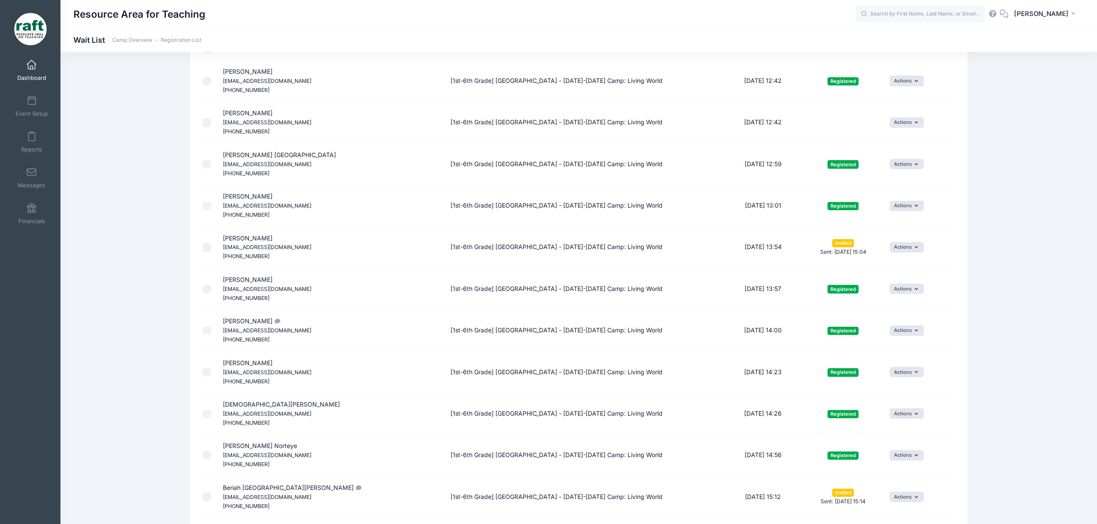
scroll to position [18, 0]
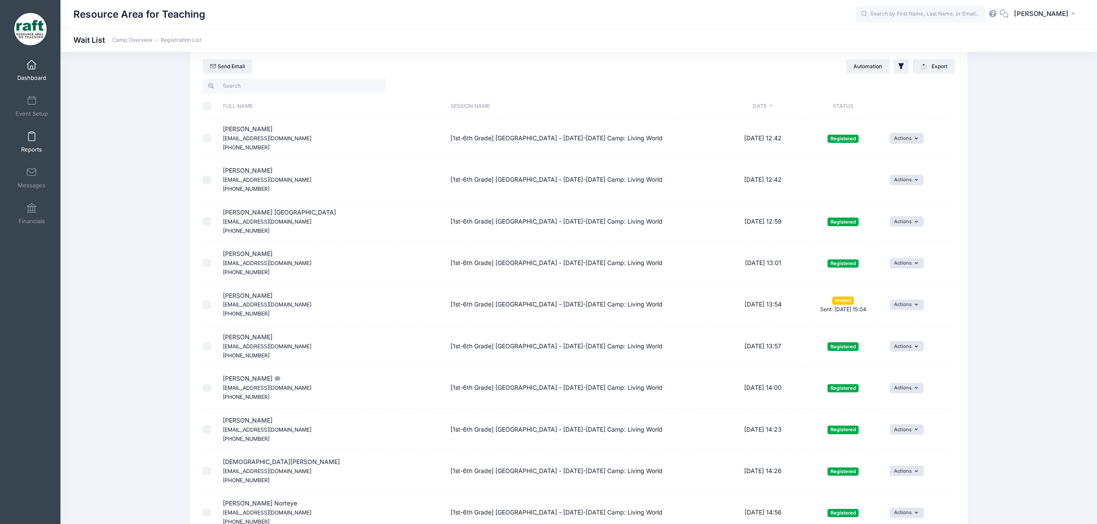
click at [32, 137] on span at bounding box center [32, 136] width 0 height 9
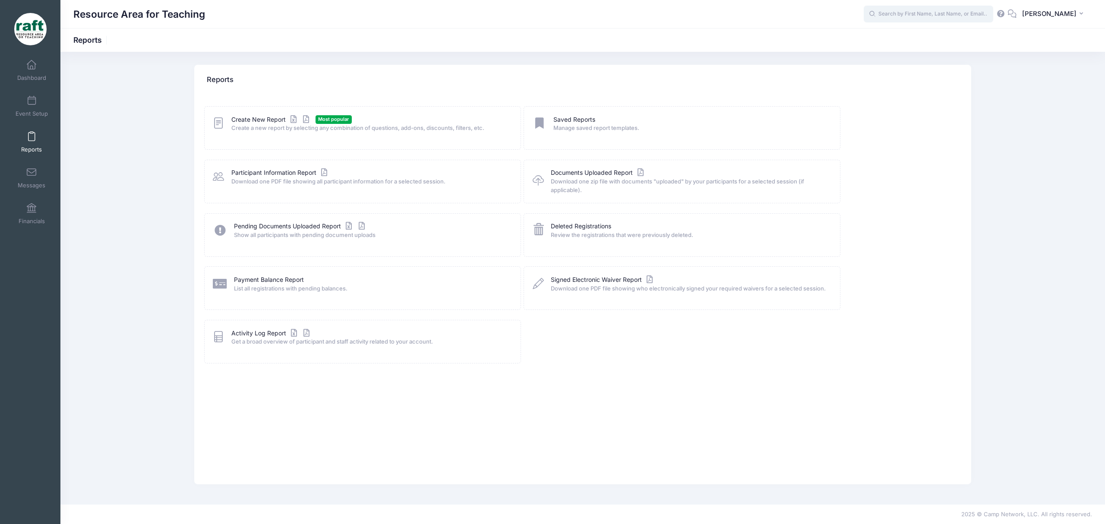
click at [976, 19] on input "text" at bounding box center [929, 14] width 130 height 17
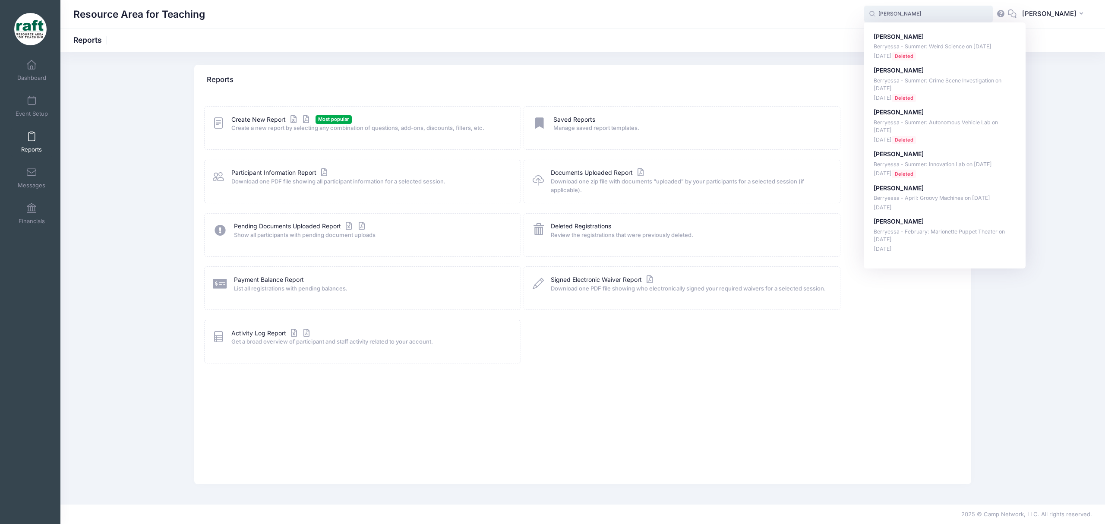
type input "benjamin du"
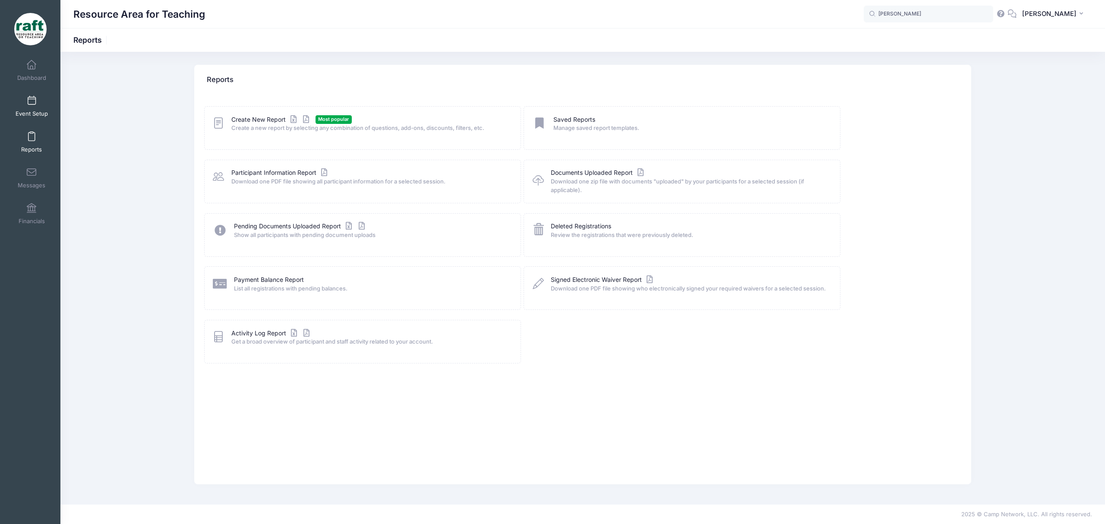
click at [32, 117] on span "Event Setup" at bounding box center [32, 113] width 32 height 7
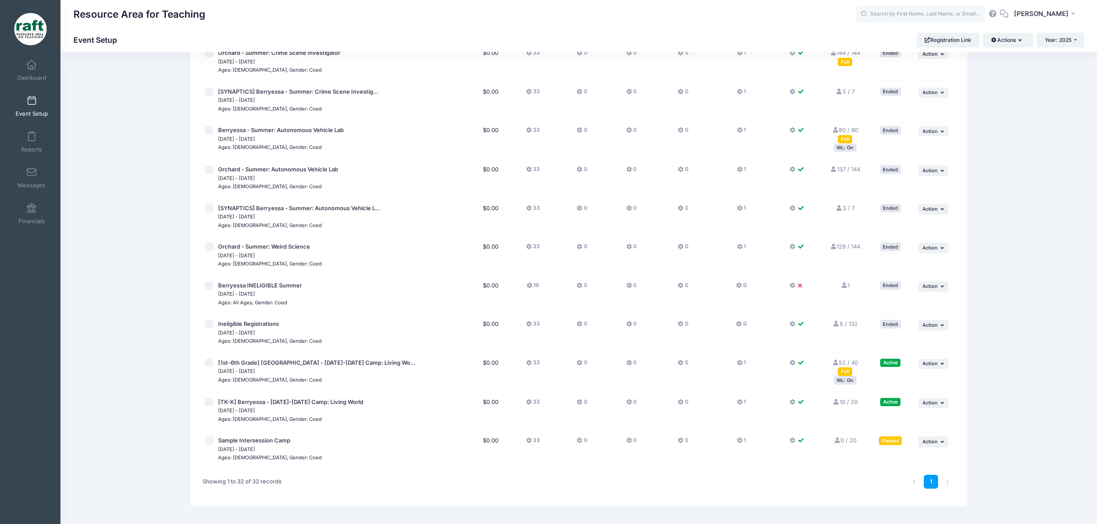
scroll to position [909, 0]
